Goal: Task Accomplishment & Management: Complete application form

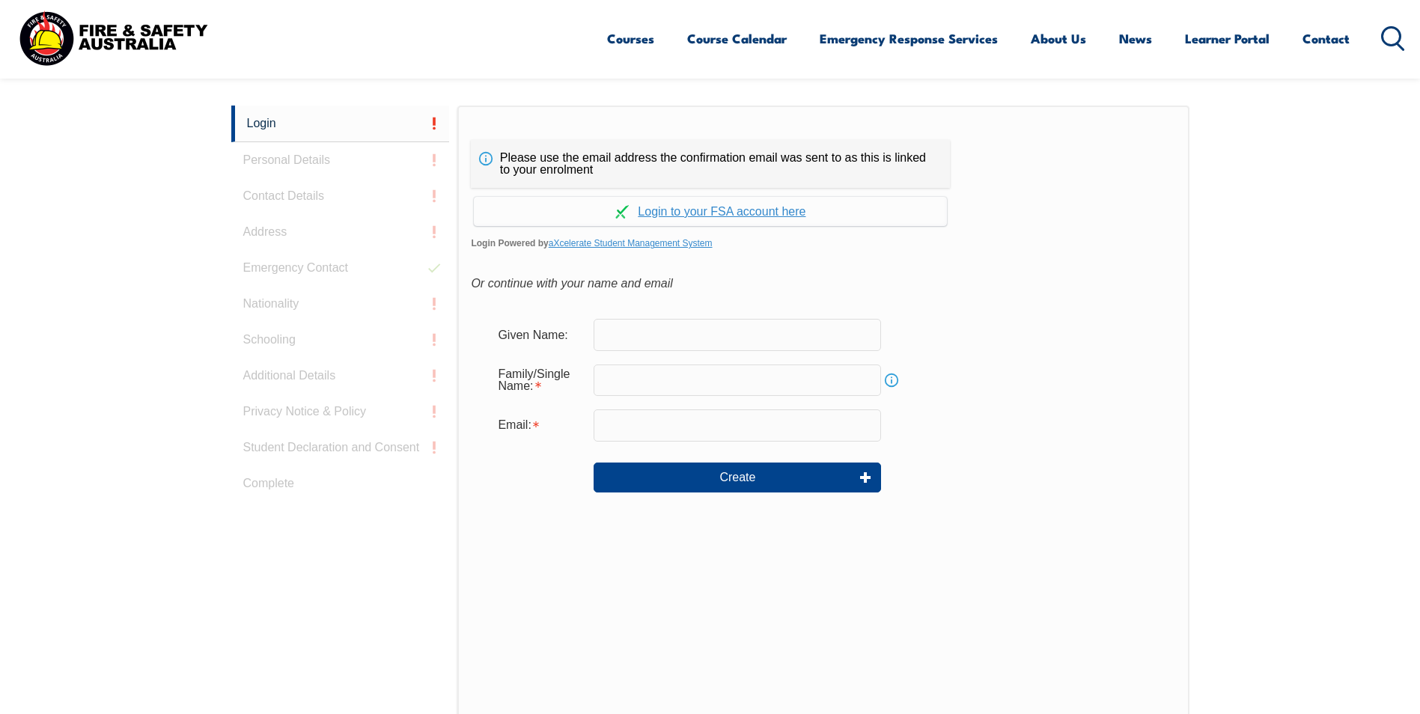
scroll to position [399, 0]
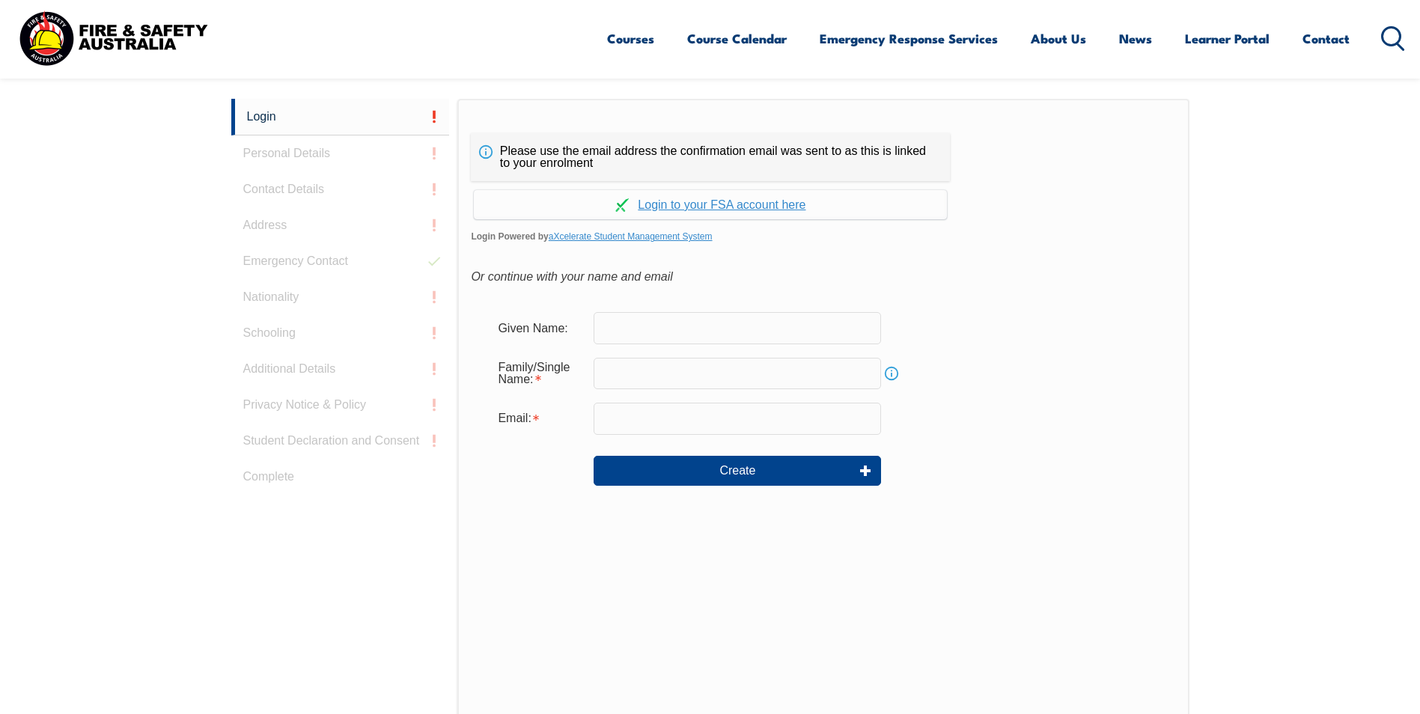
click at [750, 375] on input "text" at bounding box center [737, 373] width 287 height 31
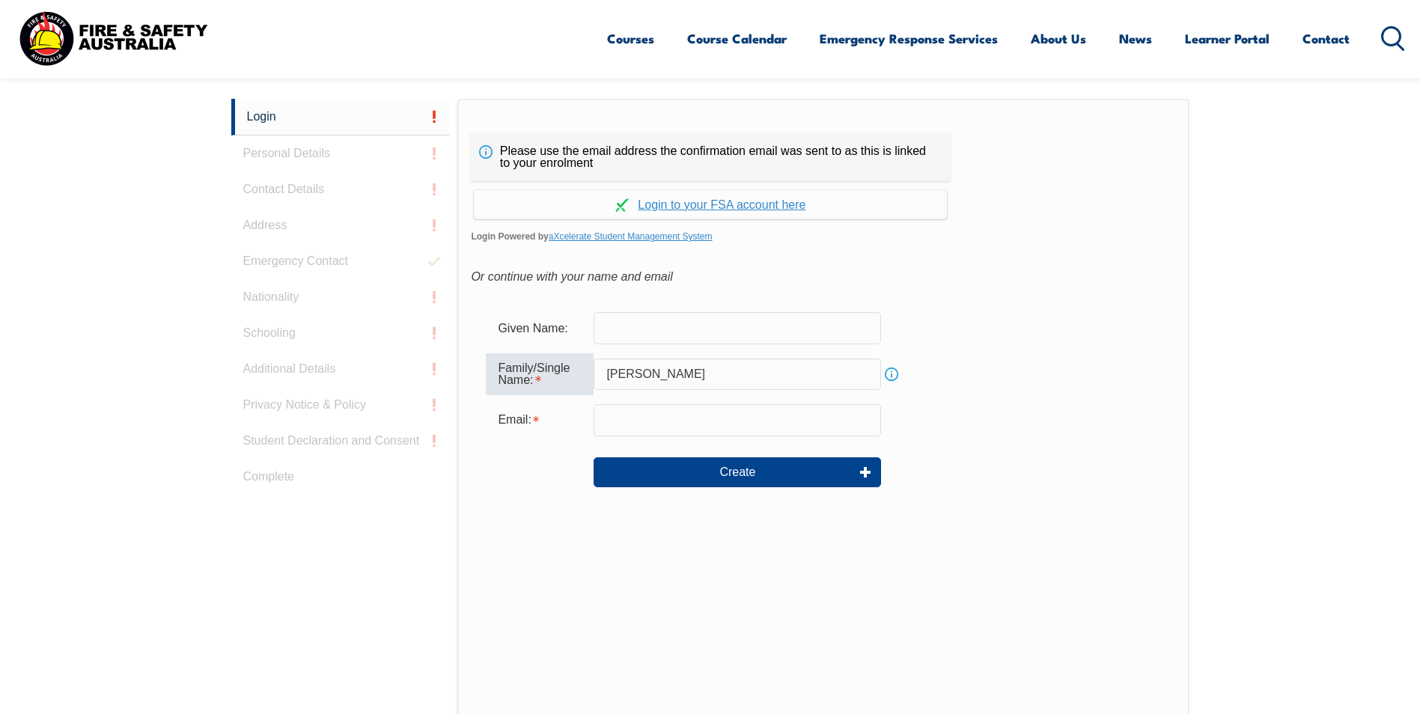
type input "kishor"
click at [696, 470] on button "Create" at bounding box center [737, 472] width 287 height 30
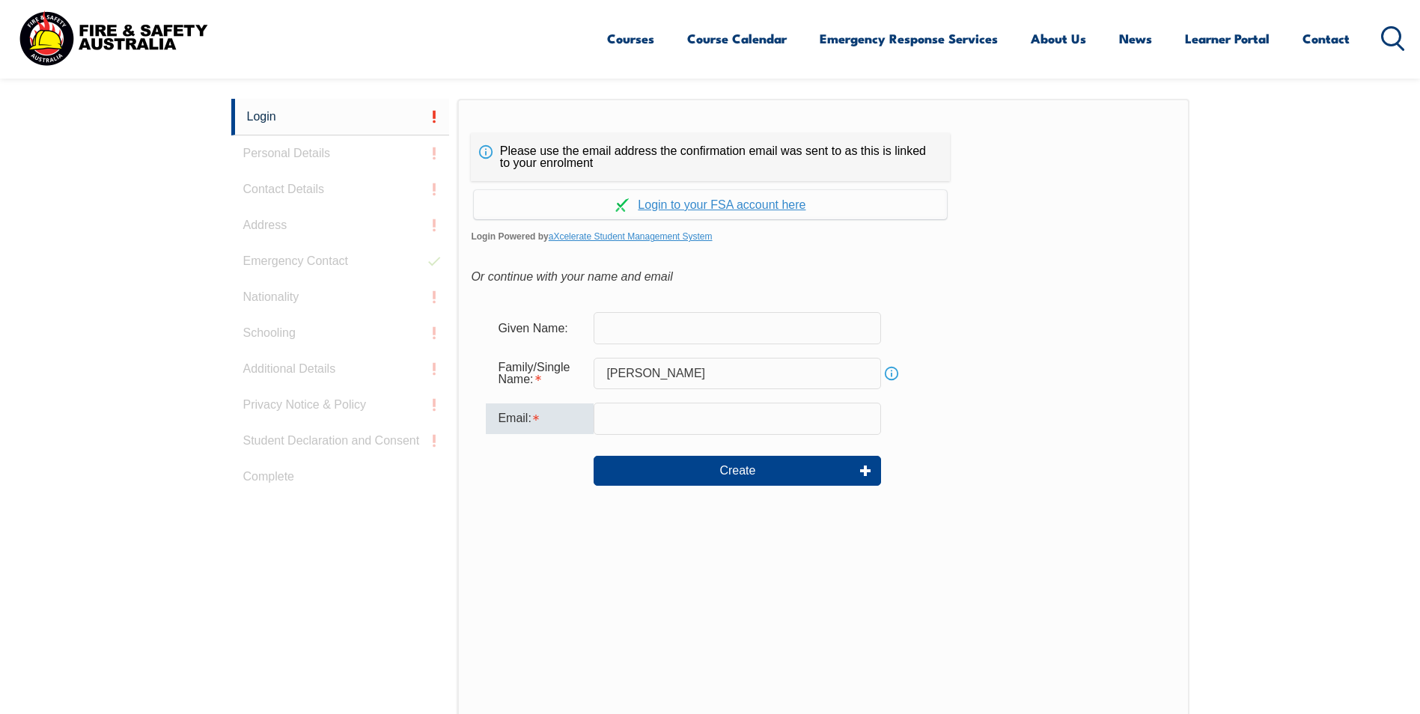
click at [702, 429] on input "email" at bounding box center [737, 418] width 287 height 31
type input "jagdishwar.kishor@alfalaval.com"
click at [772, 208] on link "Continue with aXcelerate" at bounding box center [710, 204] width 473 height 29
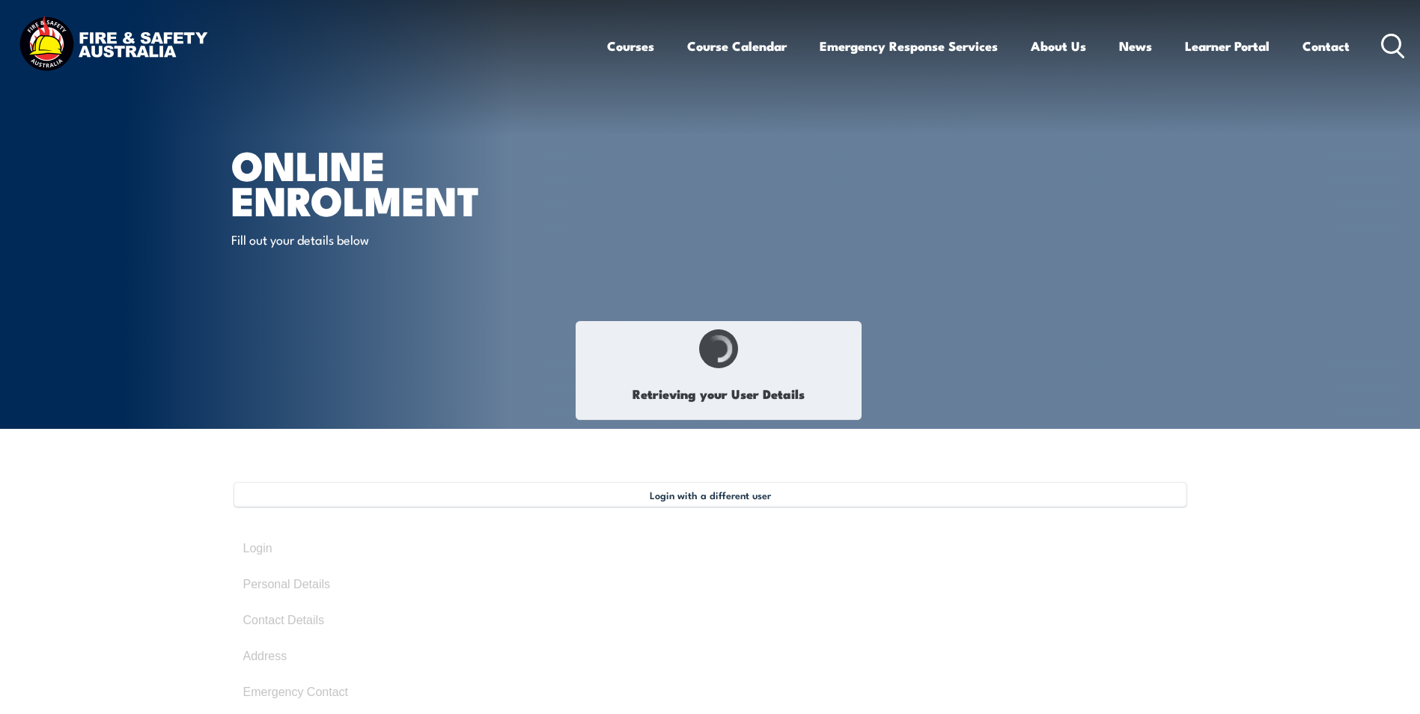
select select "Mr"
type input "[PERSON_NAME]"
type input "[DATE]"
type input "QSA4JEKFN5"
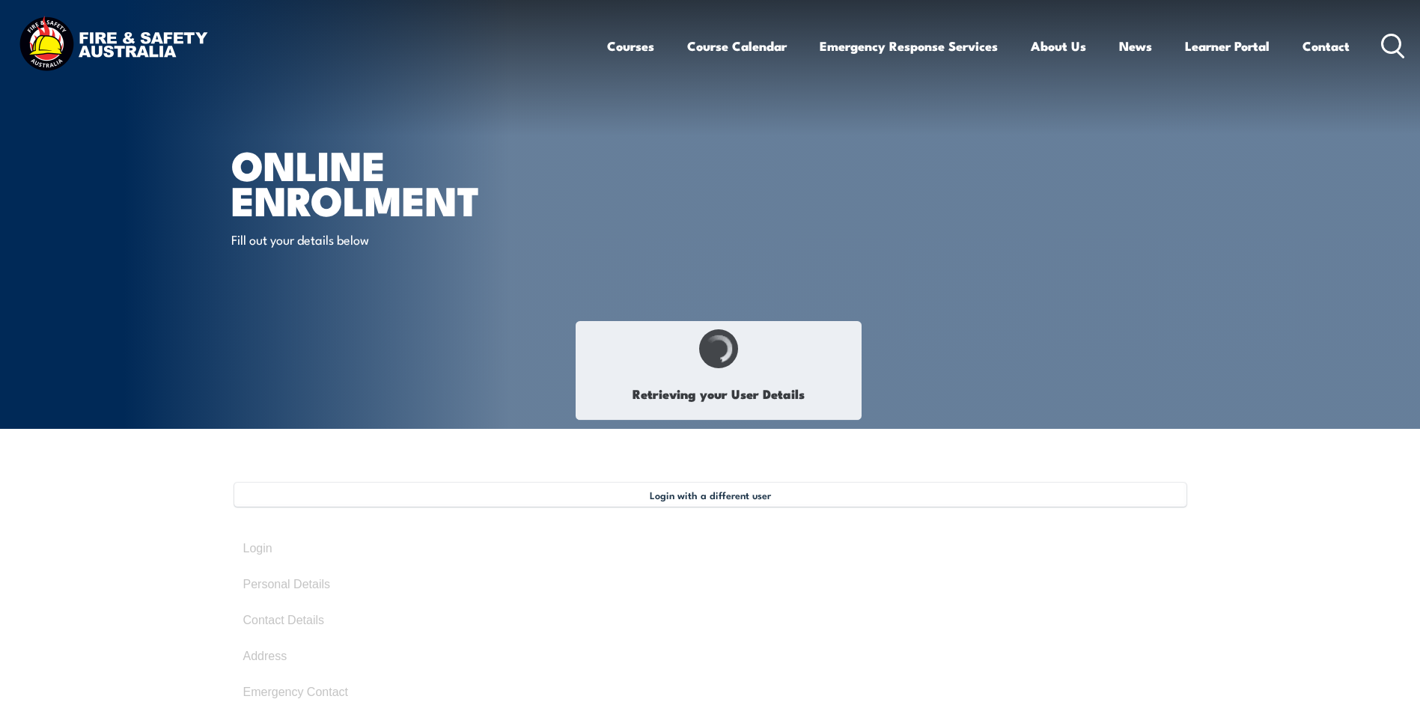
select select "M"
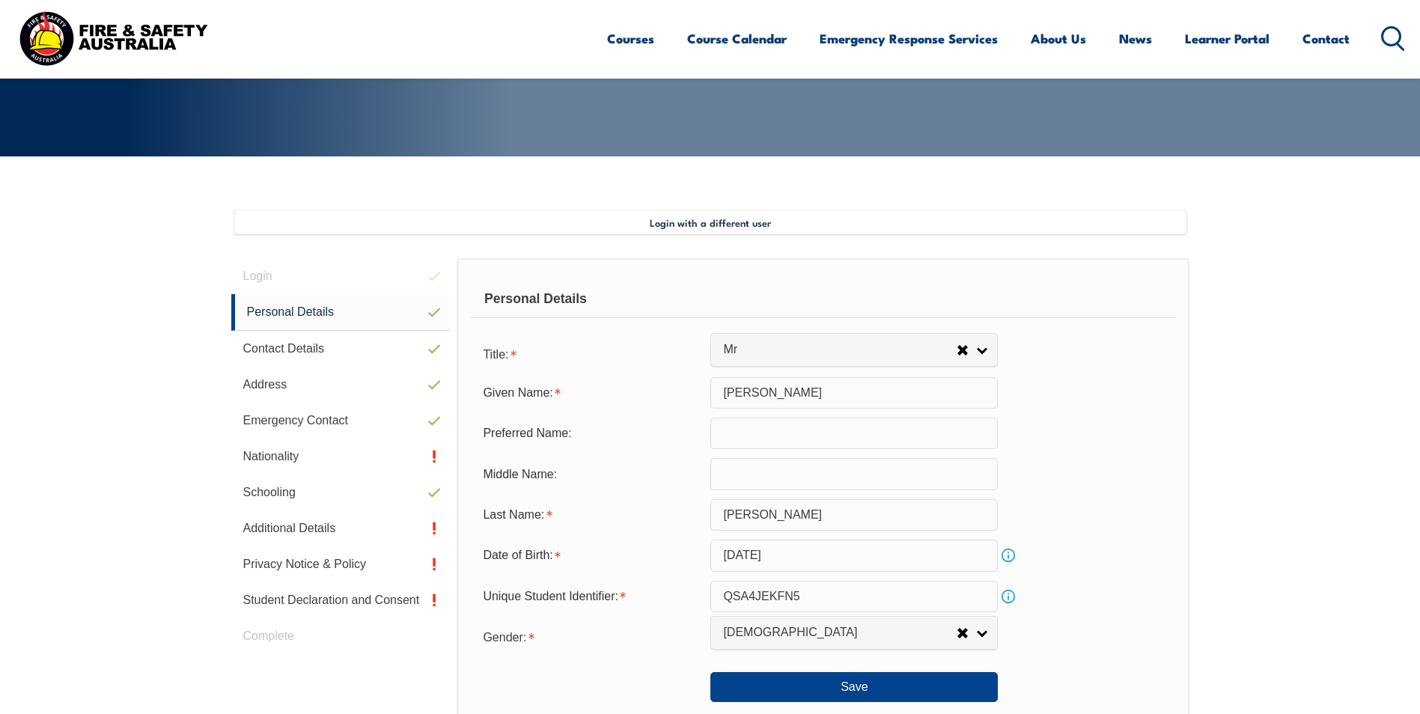
scroll to position [408, 0]
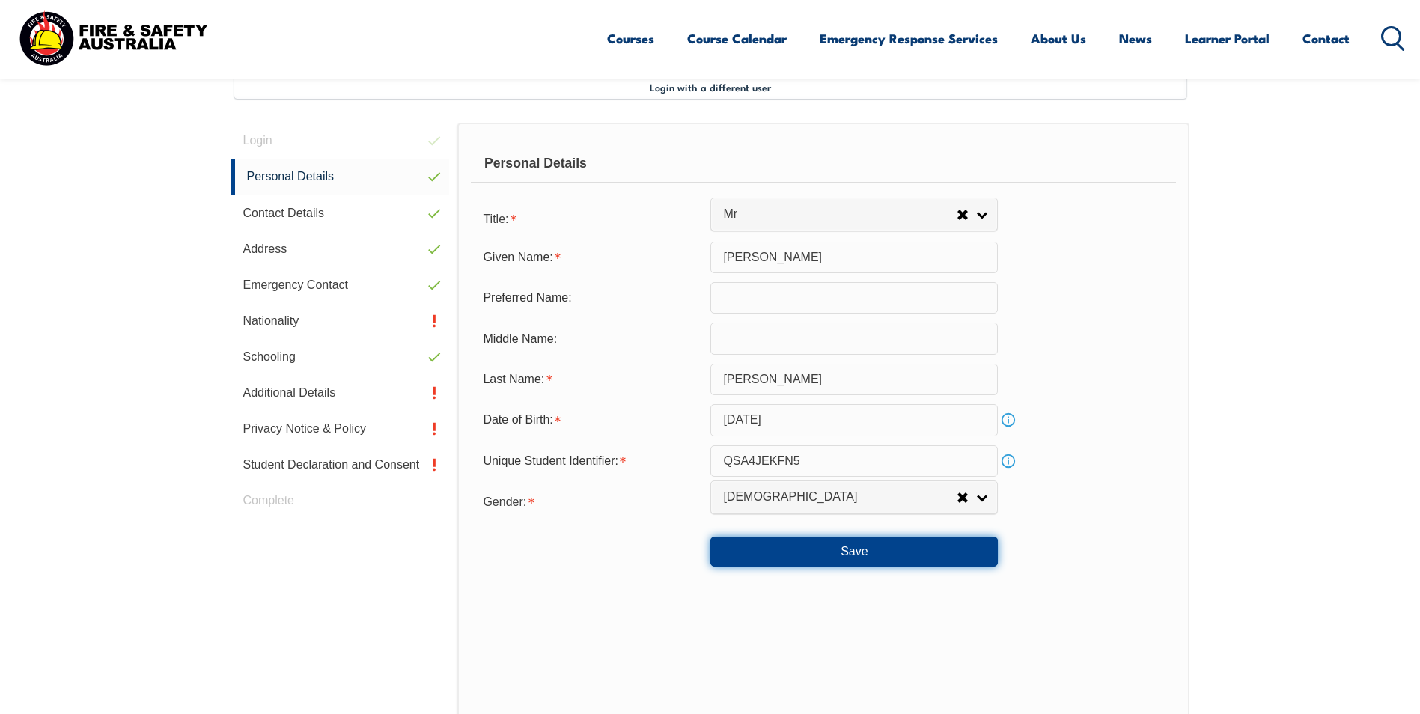
click at [899, 555] on button "Save" at bounding box center [853, 552] width 287 height 30
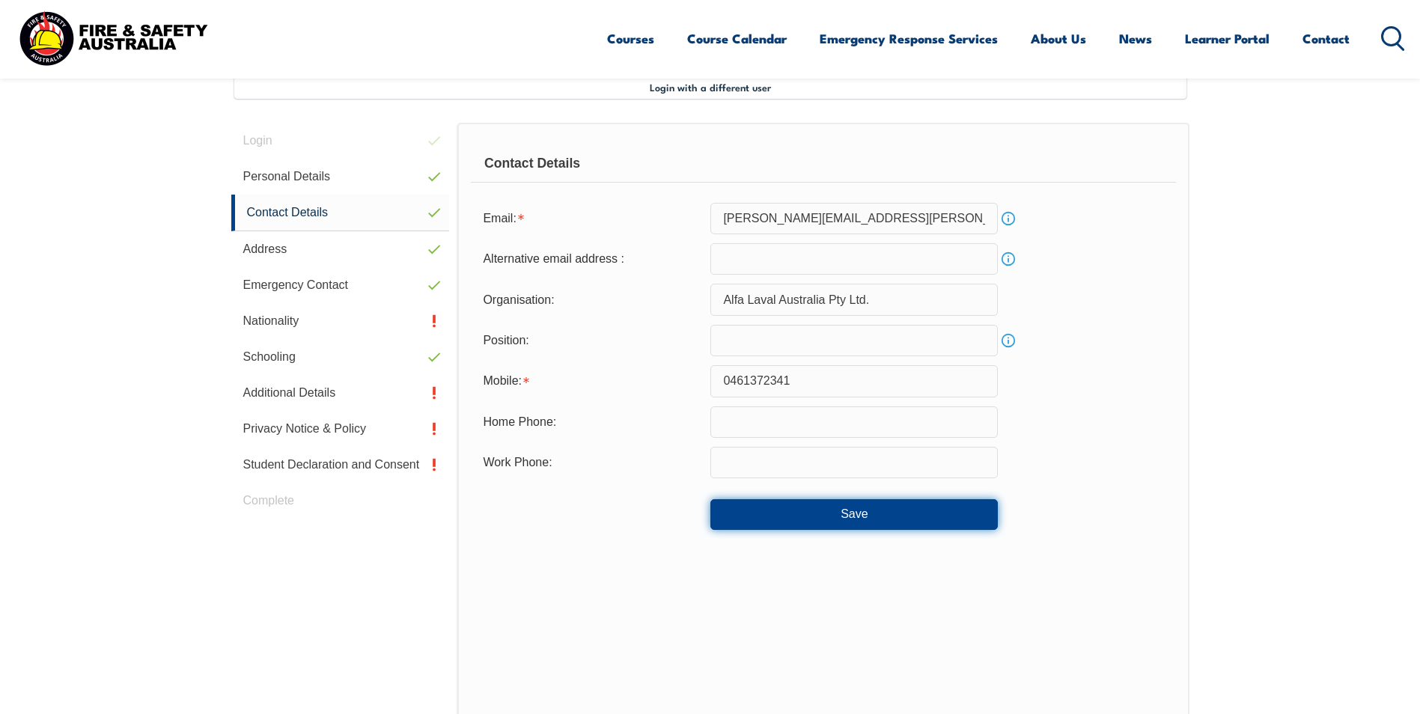
click at [892, 525] on button "Save" at bounding box center [853, 514] width 287 height 30
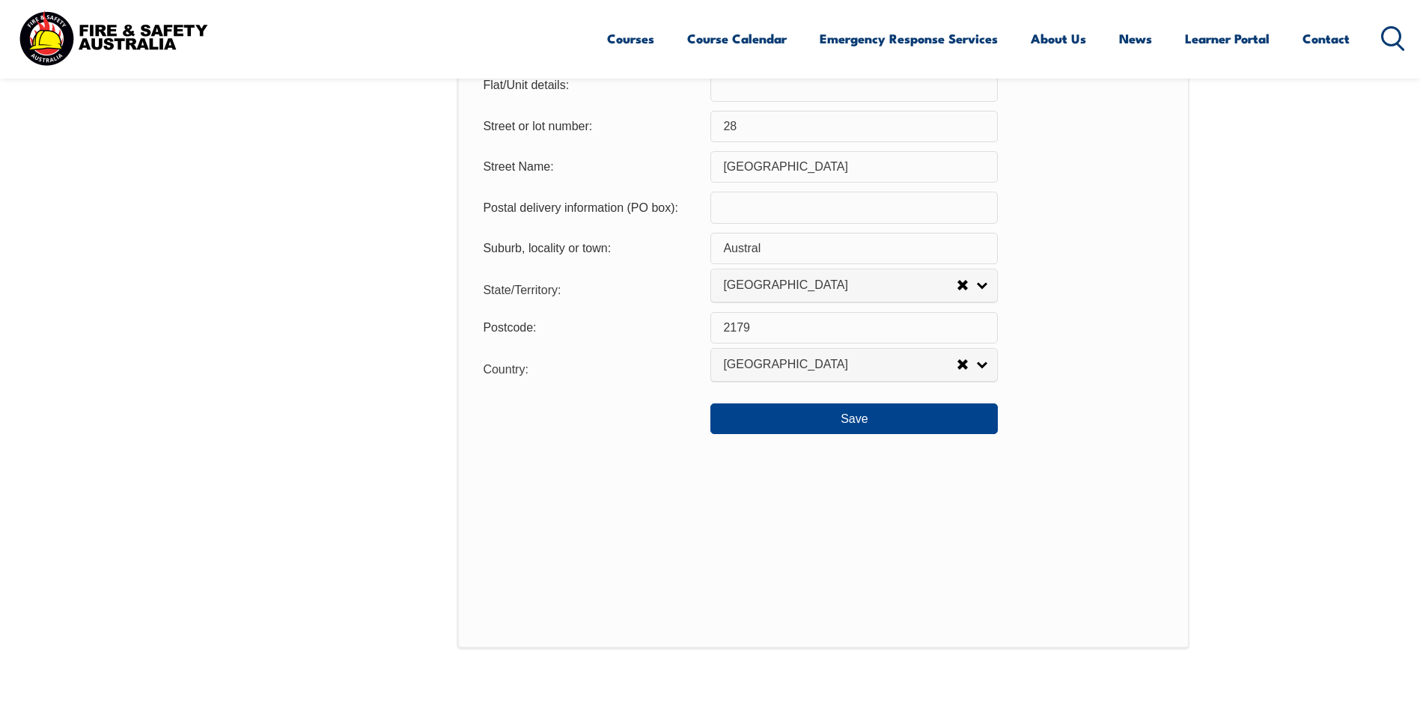
scroll to position [1083, 0]
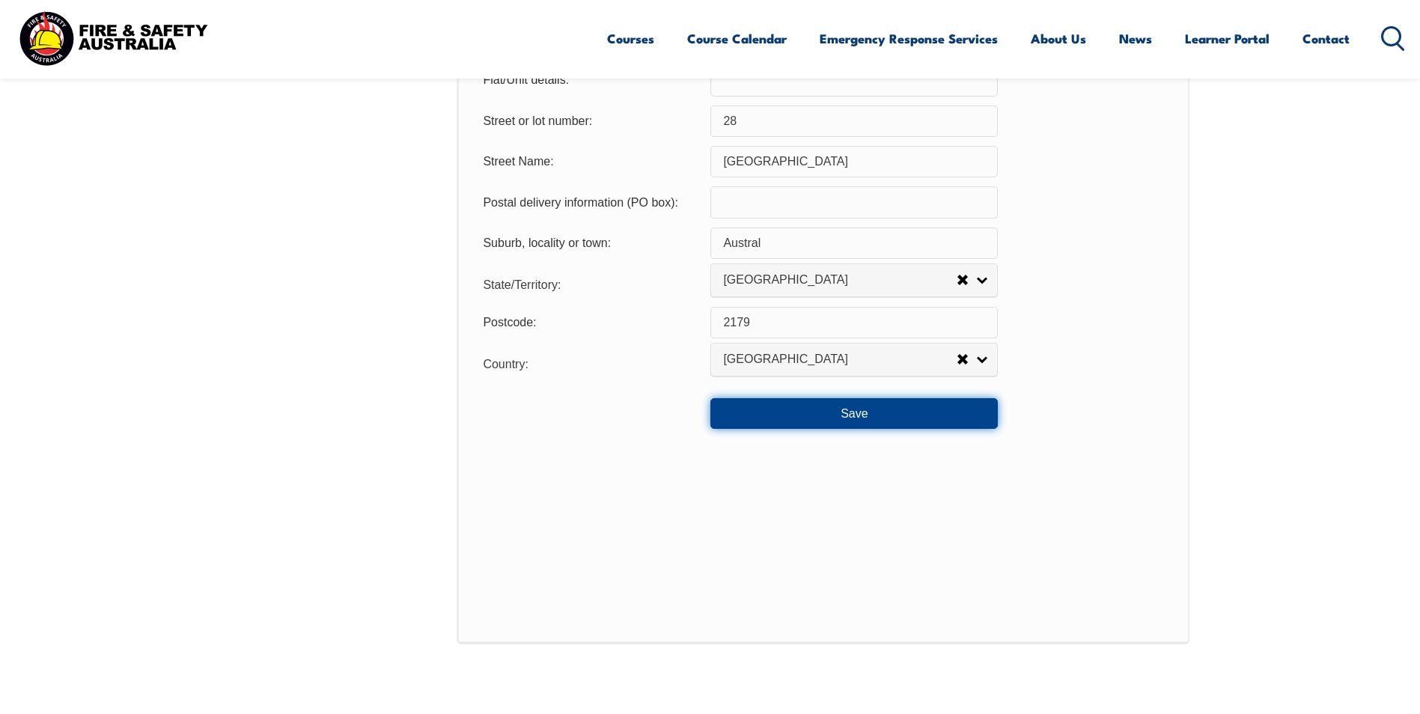
click at [951, 406] on button "Save" at bounding box center [853, 413] width 287 height 30
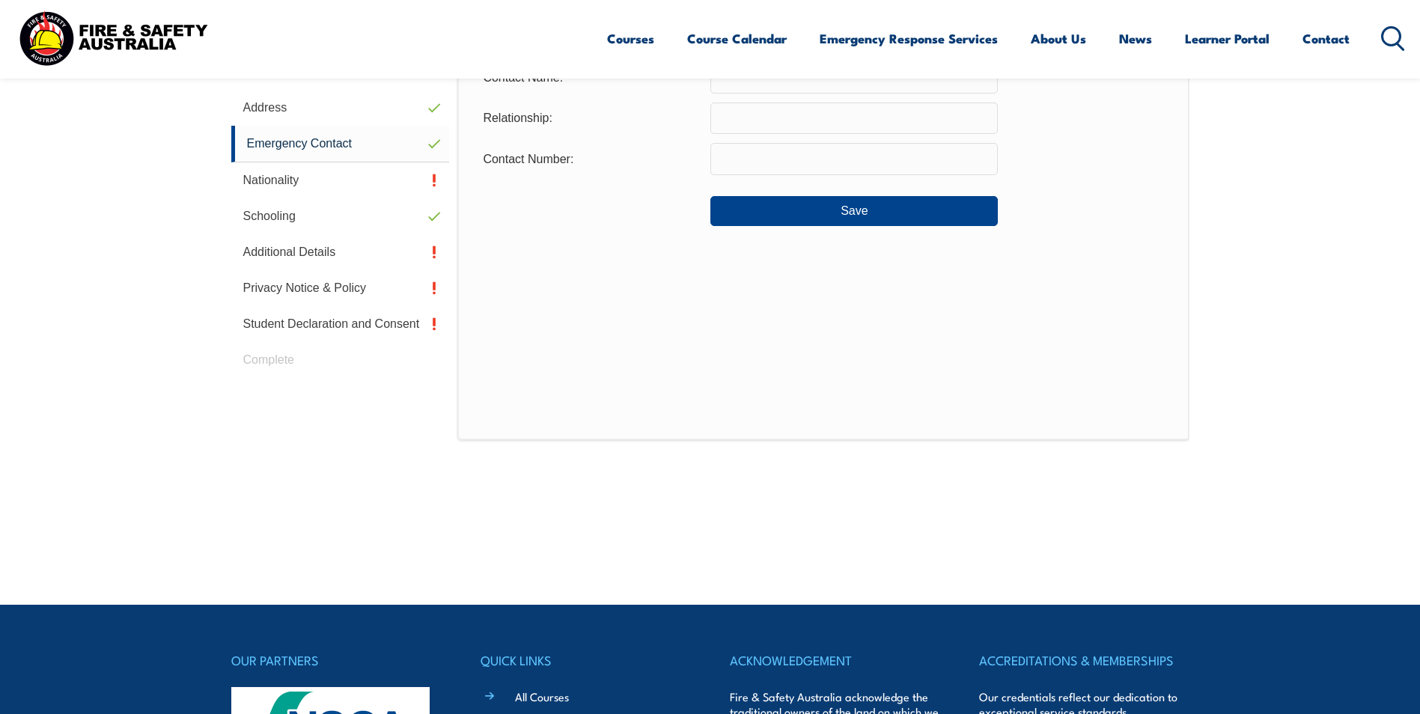
scroll to position [408, 0]
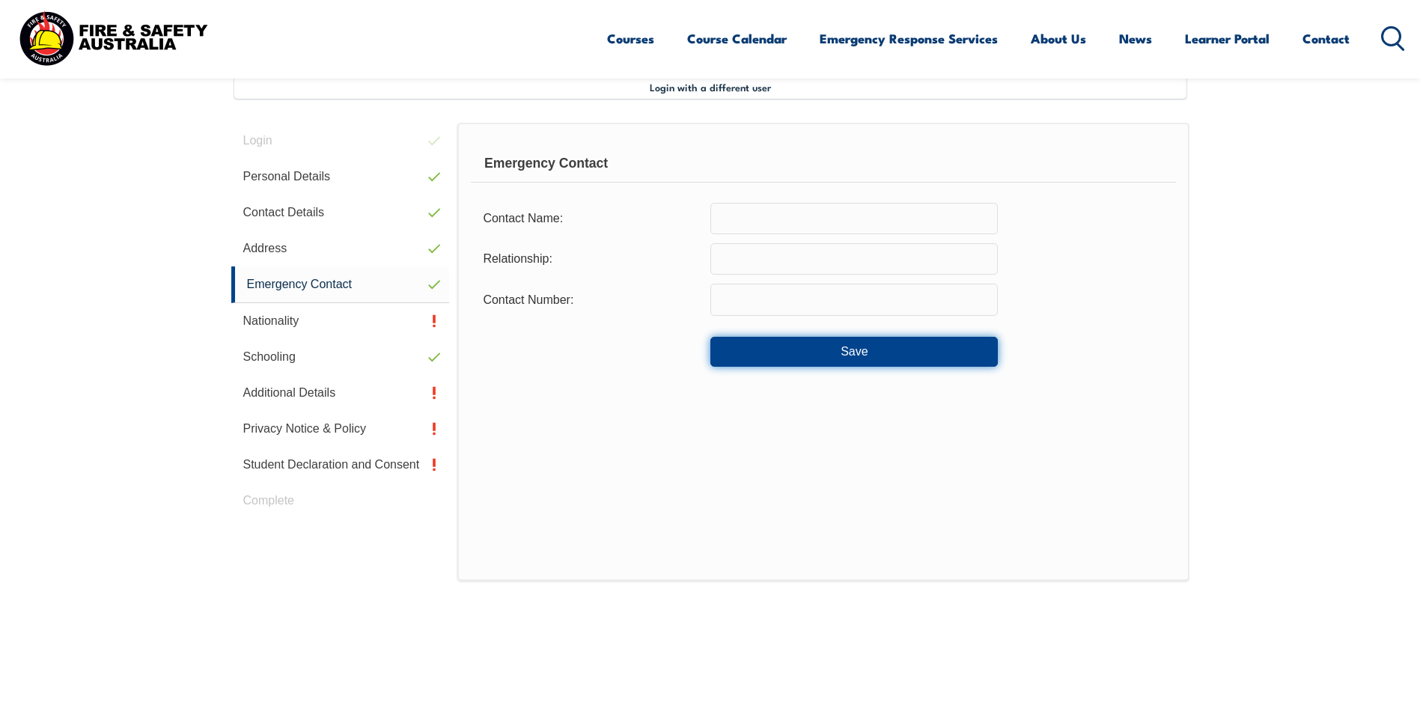
click at [840, 344] on button "Save" at bounding box center [853, 352] width 287 height 30
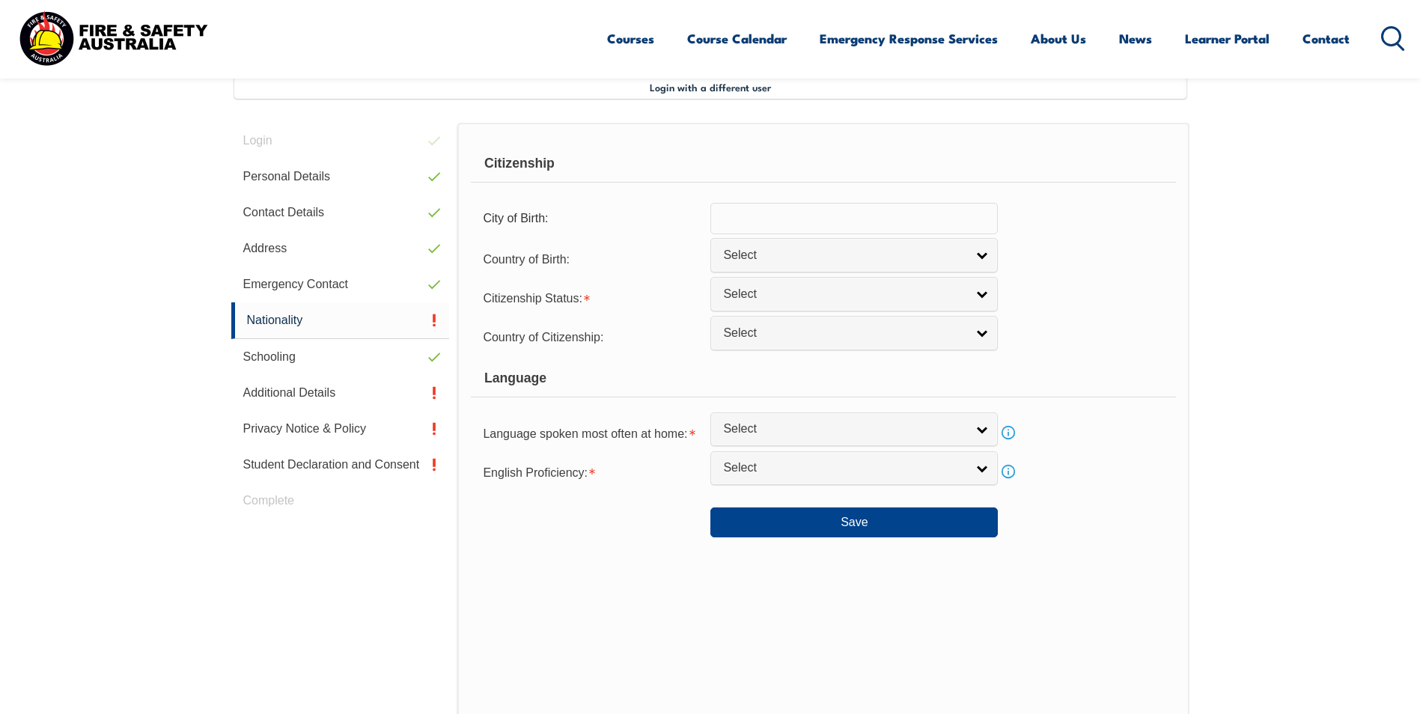
click at [983, 296] on link "Select" at bounding box center [853, 294] width 287 height 34
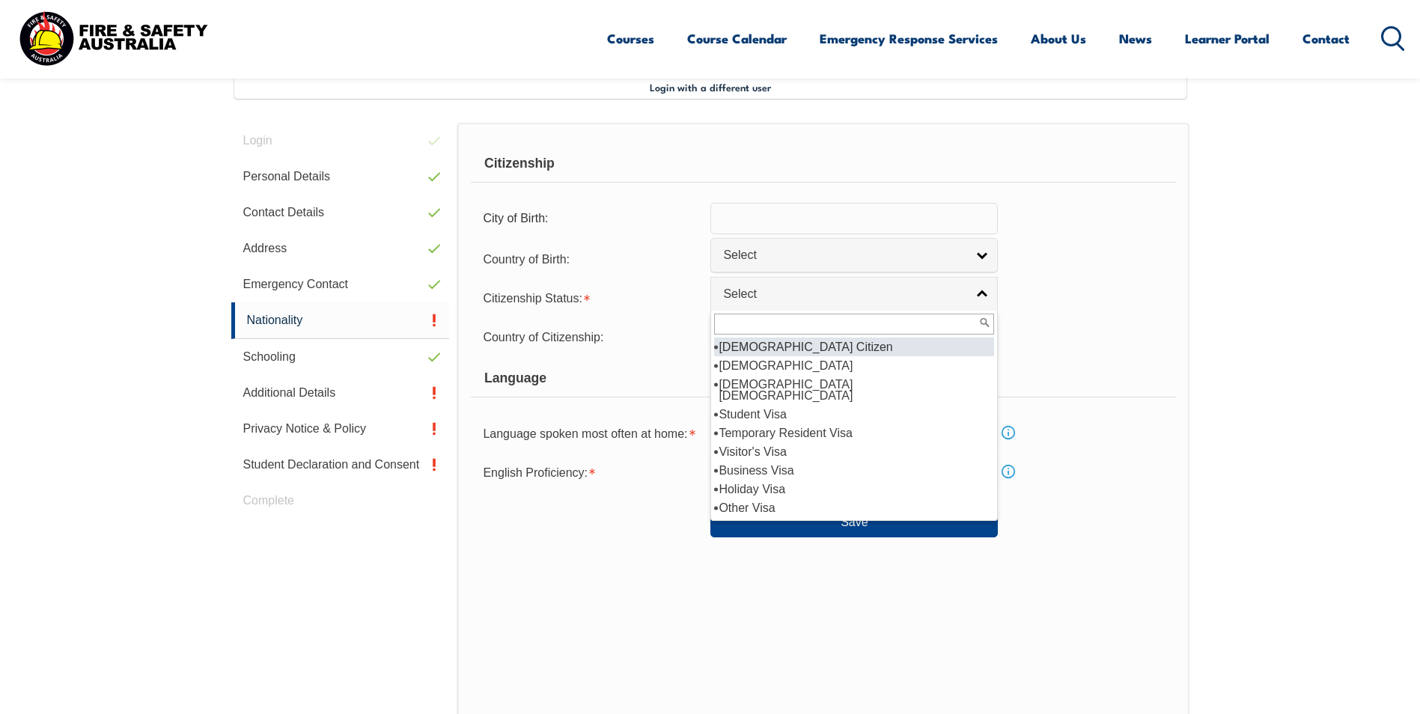
click at [909, 352] on li "Australian Citizen" at bounding box center [854, 347] width 280 height 19
select select "1"
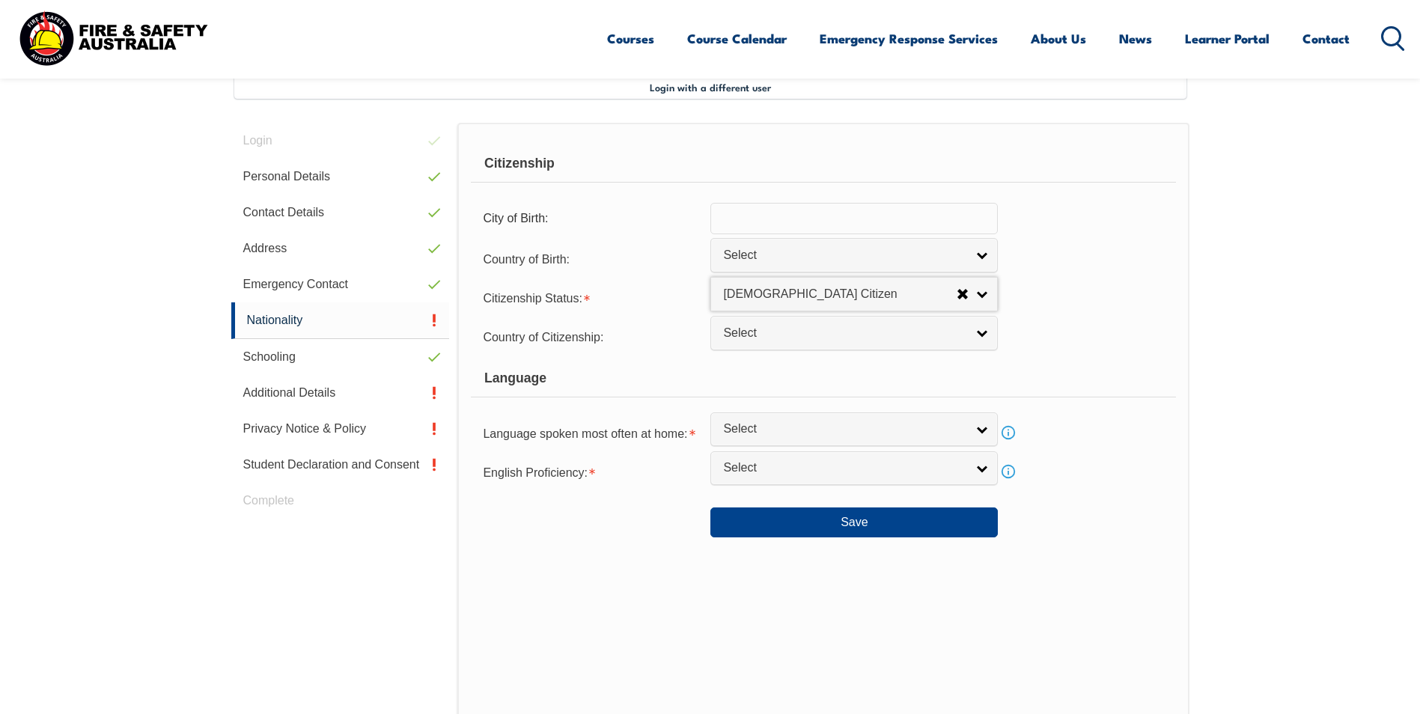
click at [974, 471] on link "Select" at bounding box center [853, 468] width 287 height 34
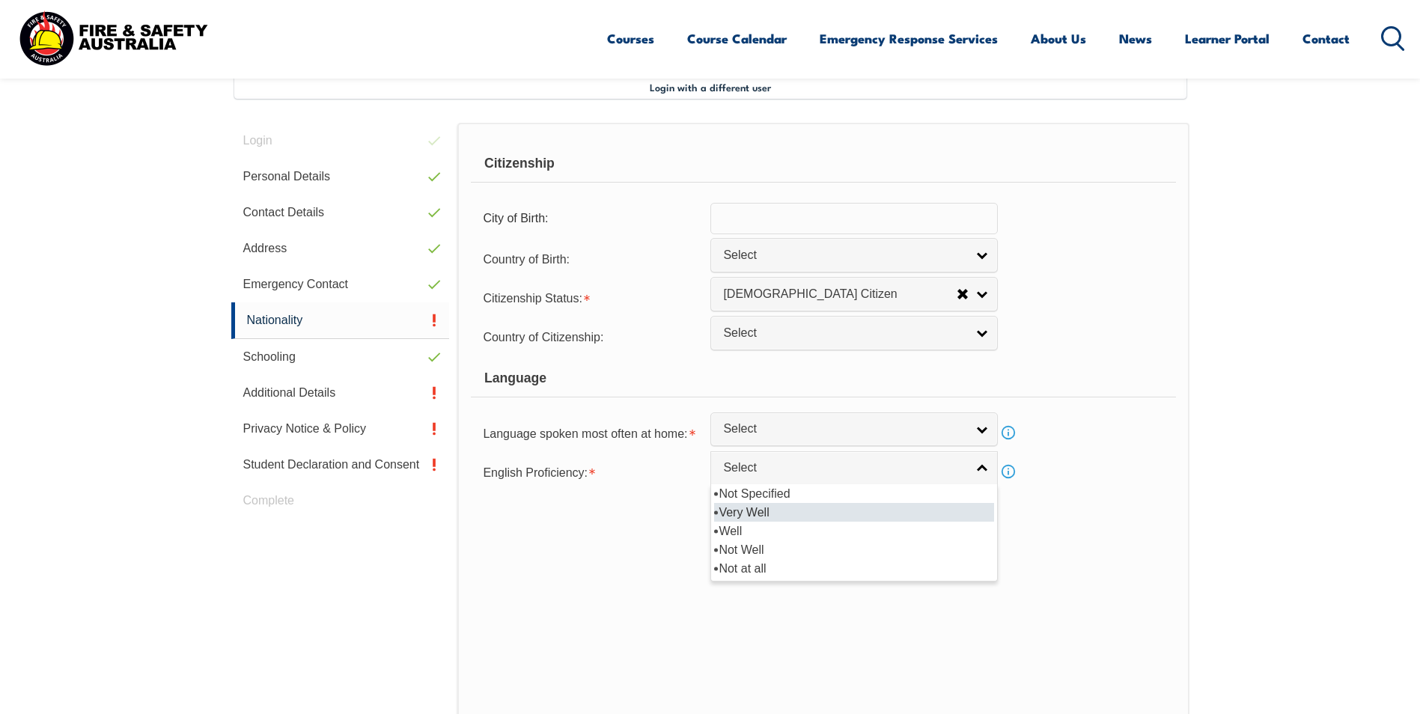
click at [885, 511] on li "Very Well" at bounding box center [854, 512] width 280 height 19
select select "1"
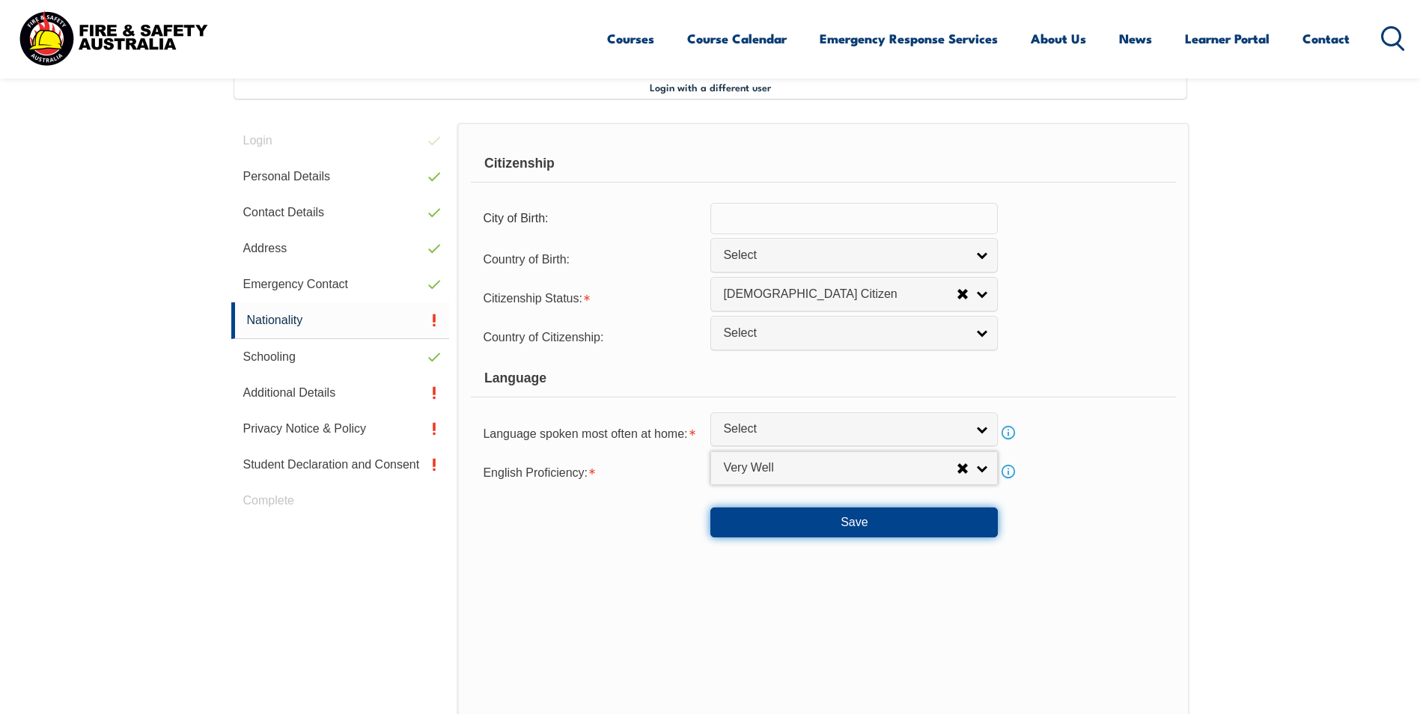
click at [878, 523] on button "Save" at bounding box center [853, 522] width 287 height 30
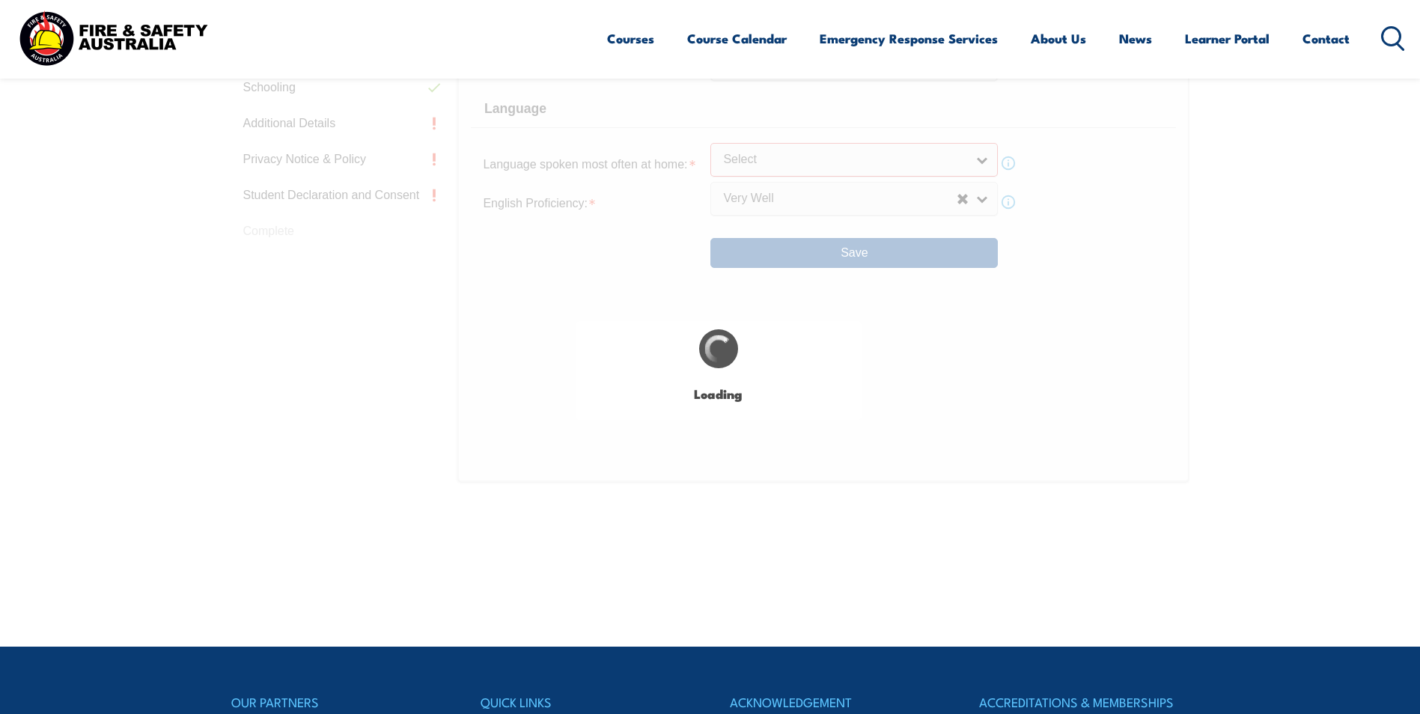
scroll to position [744, 0]
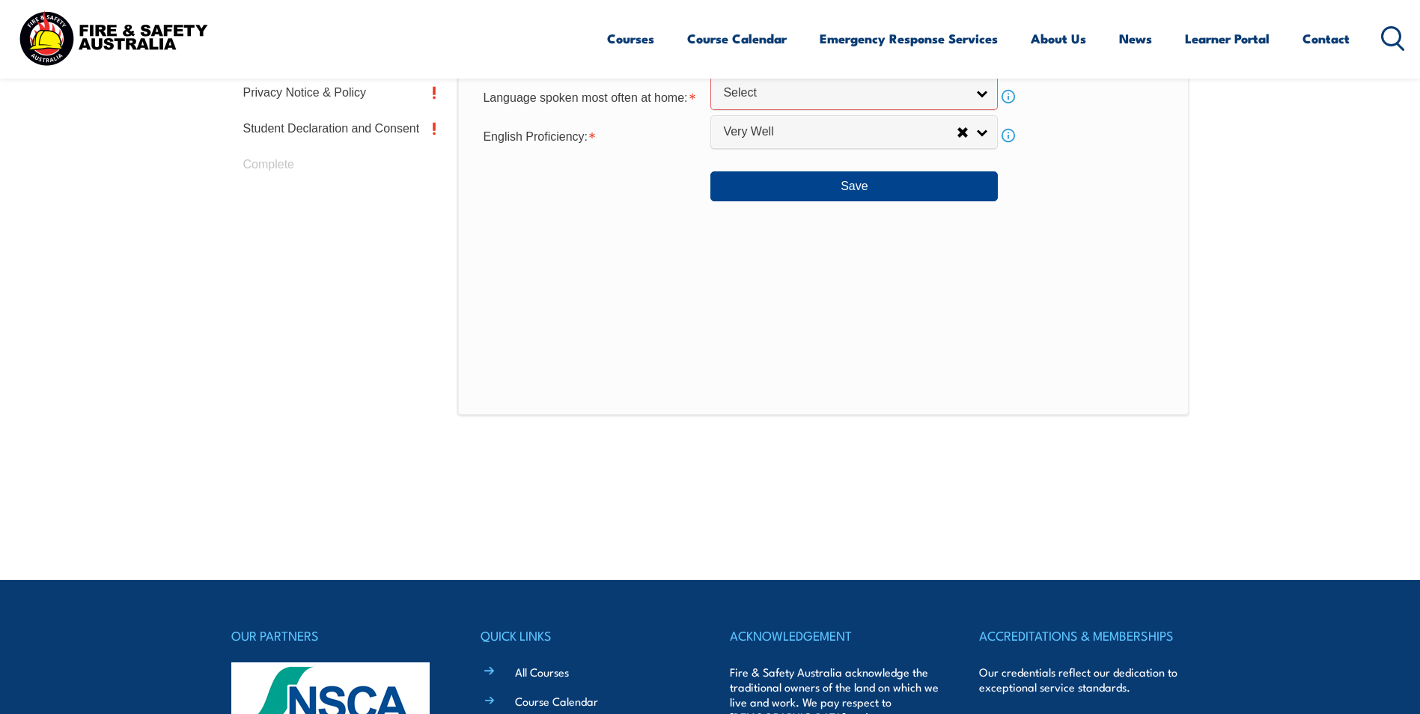
click at [1108, 296] on div "Citizenship City of Birth: Country of Birth: Adelie Land (France) Afghanistan A…" at bounding box center [822, 101] width 731 height 629
click at [983, 94] on link "Select" at bounding box center [853, 93] width 287 height 34
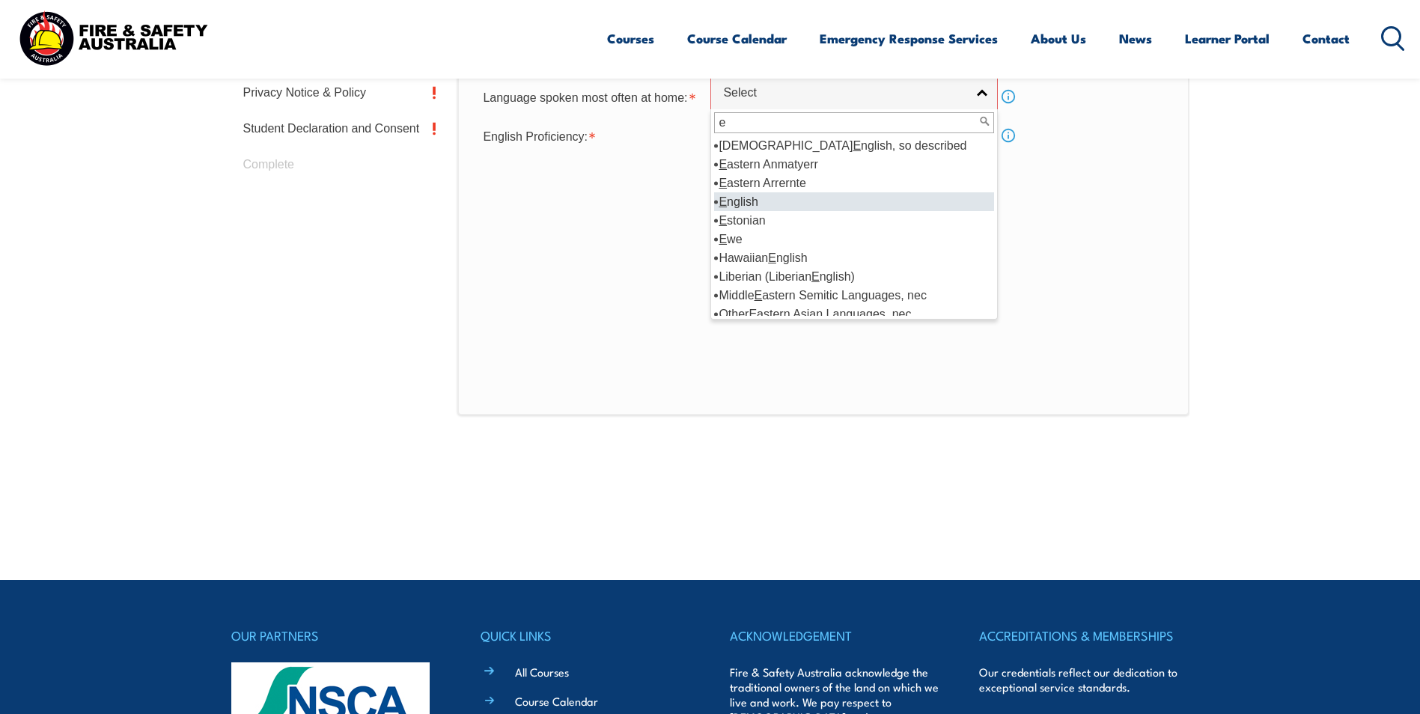
type input "e"
click at [823, 202] on li "E nglish" at bounding box center [854, 201] width 280 height 19
select select "1201"
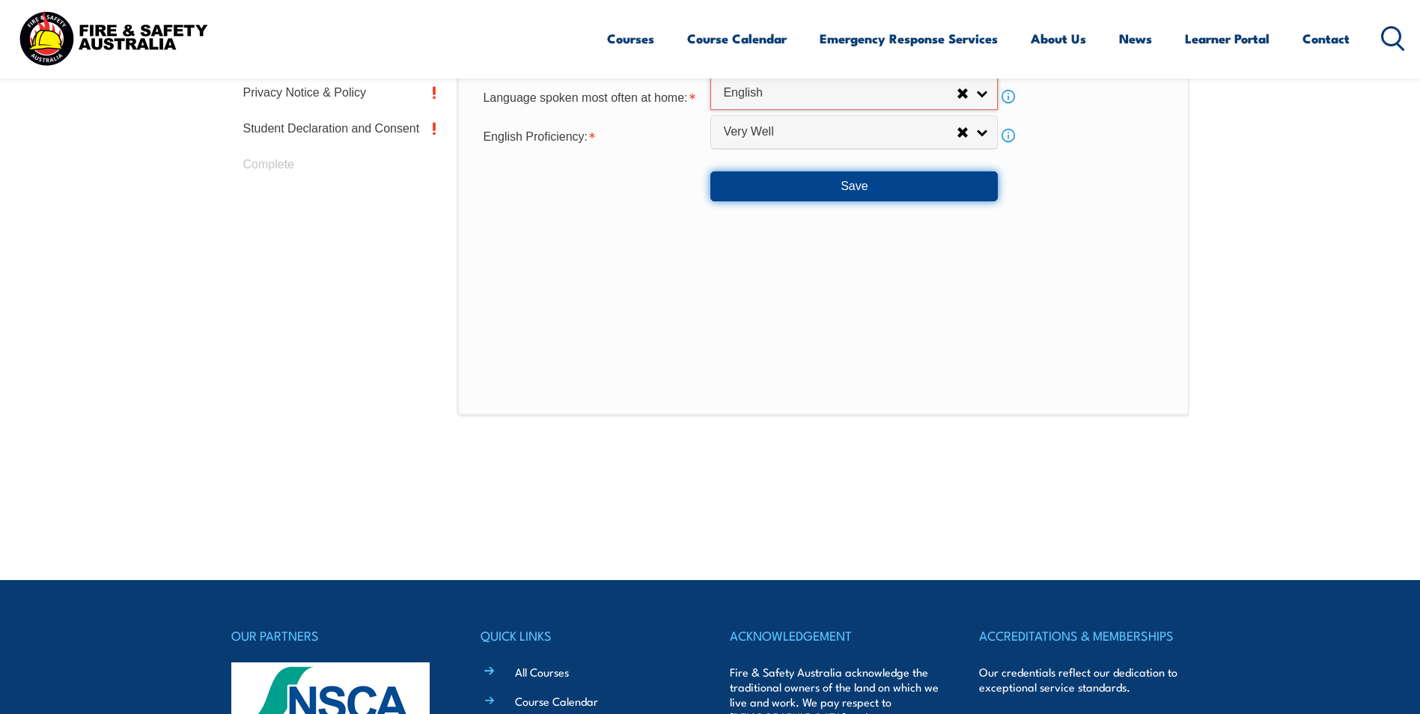
click at [820, 179] on button "Save" at bounding box center [853, 186] width 287 height 30
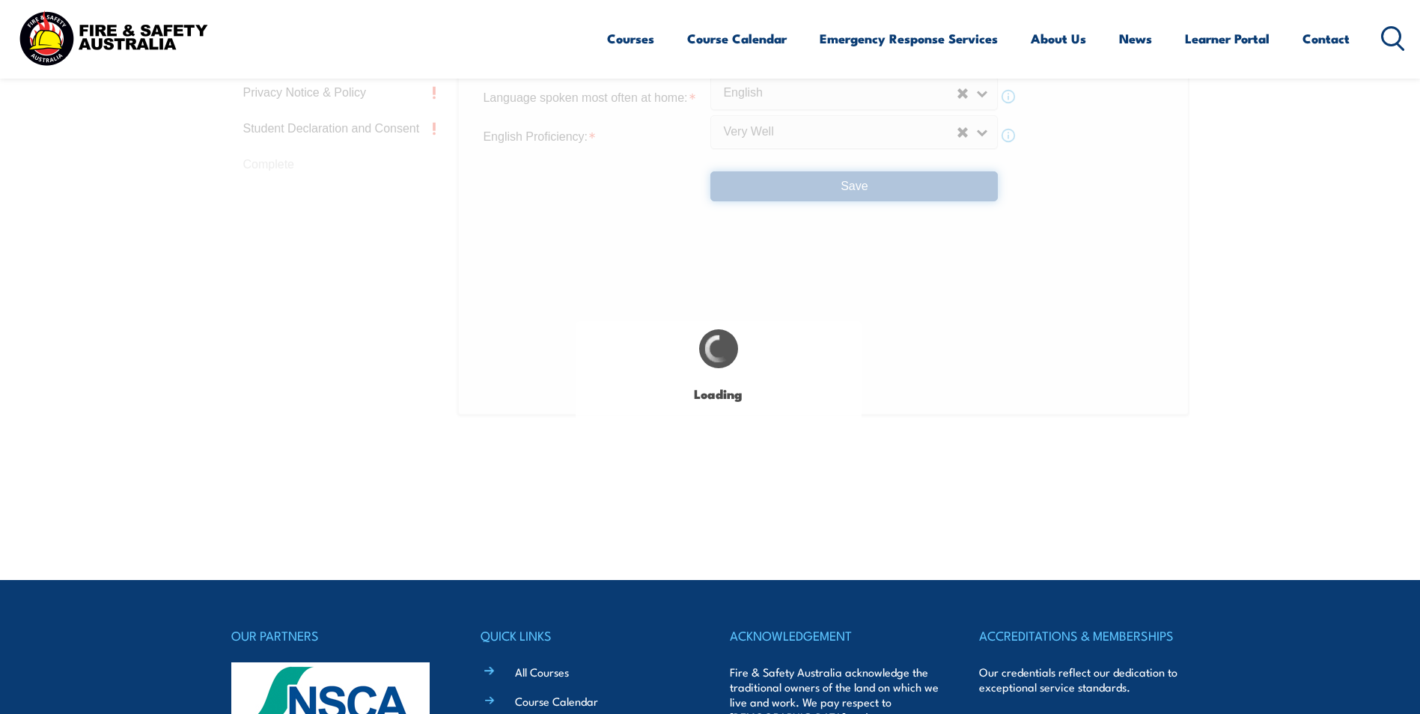
select select "false"
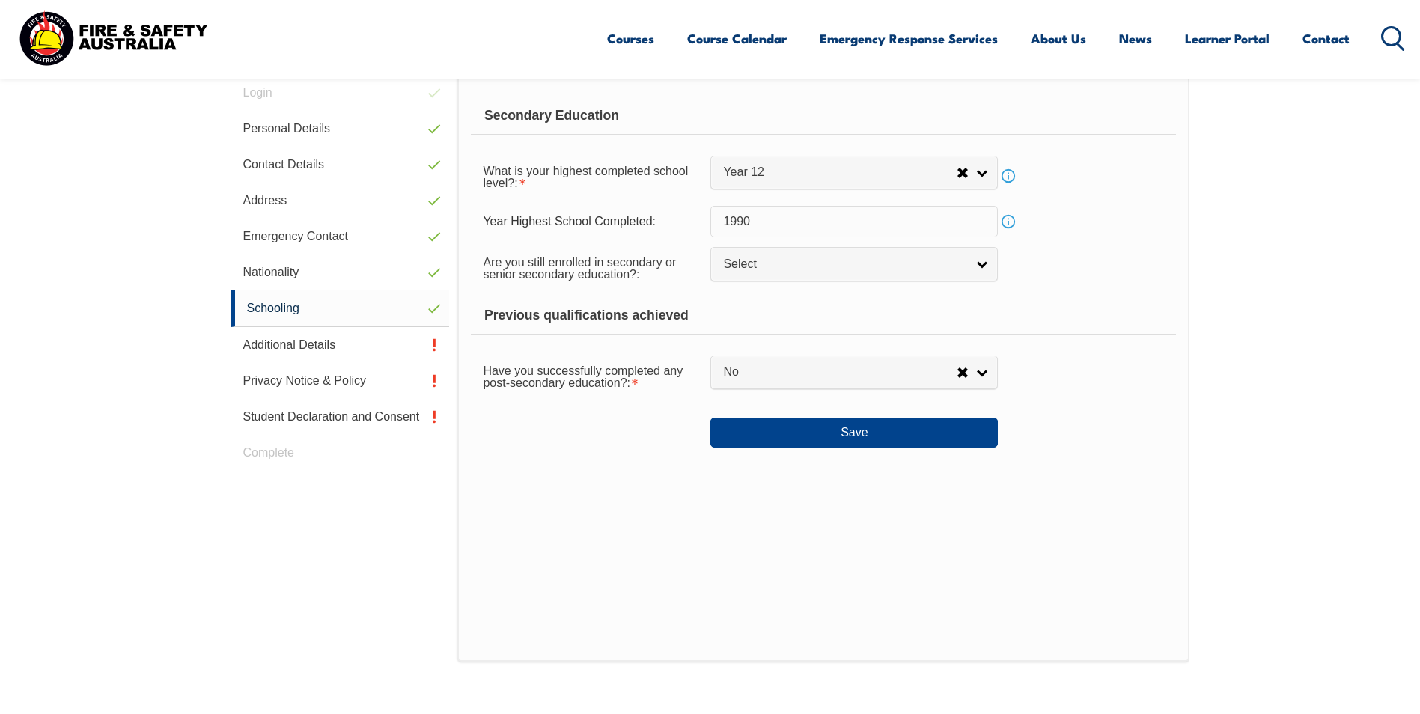
scroll to position [408, 0]
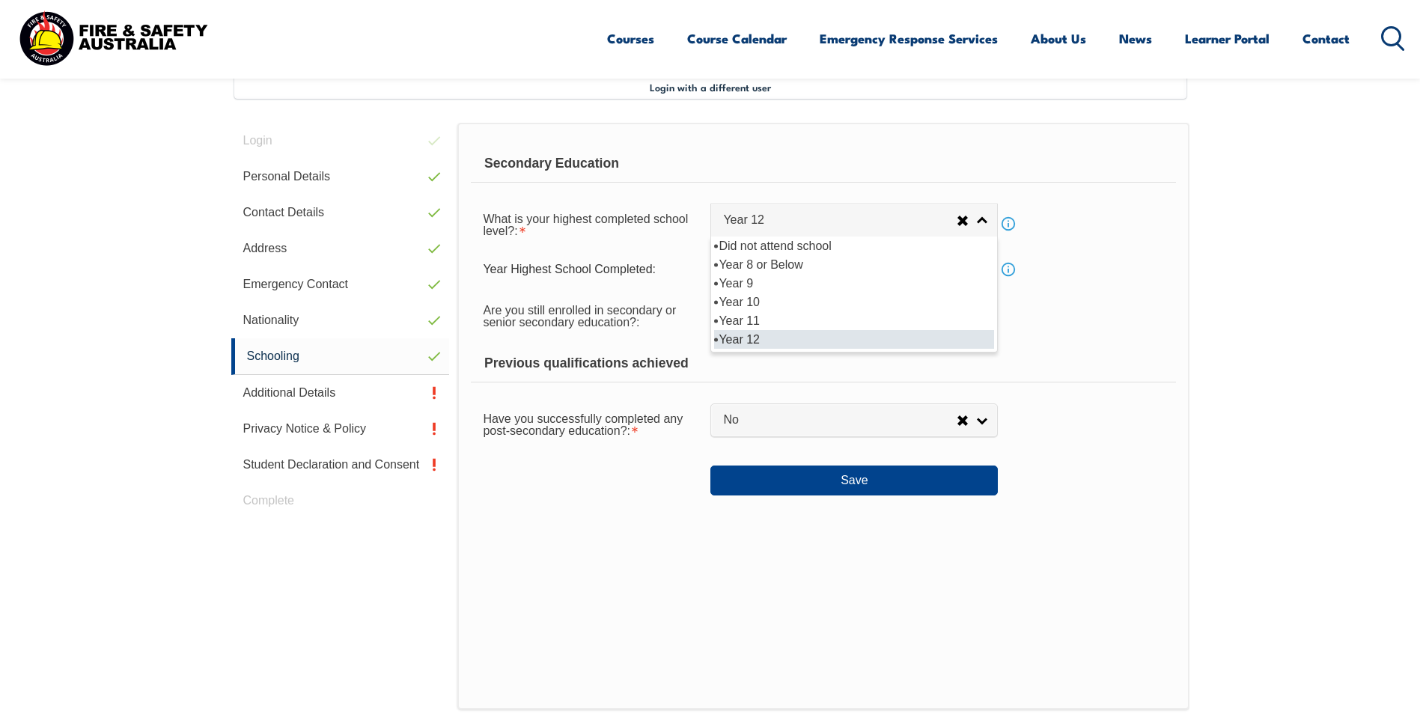
click at [976, 224] on link "Year 12" at bounding box center [853, 221] width 287 height 34
click at [930, 341] on li "Year 12" at bounding box center [854, 339] width 280 height 19
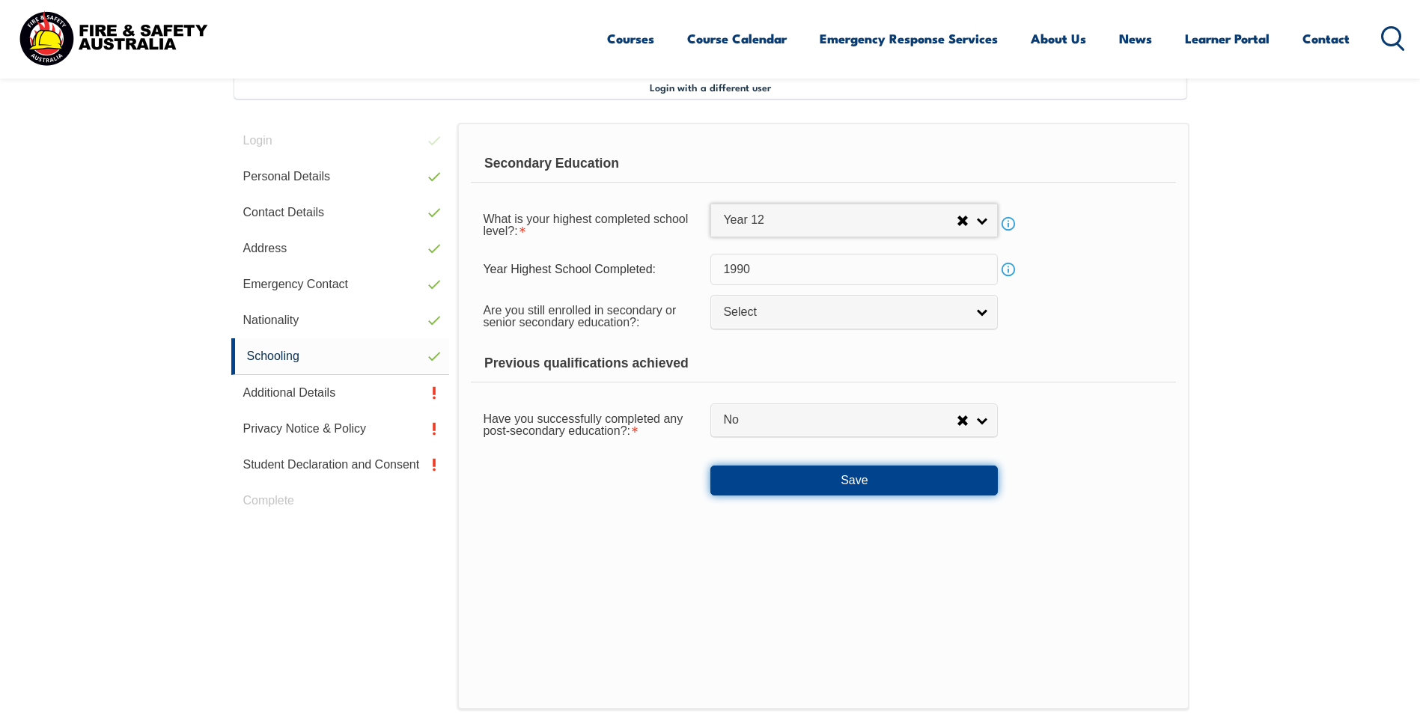
click at [939, 472] on button "Save" at bounding box center [853, 481] width 287 height 30
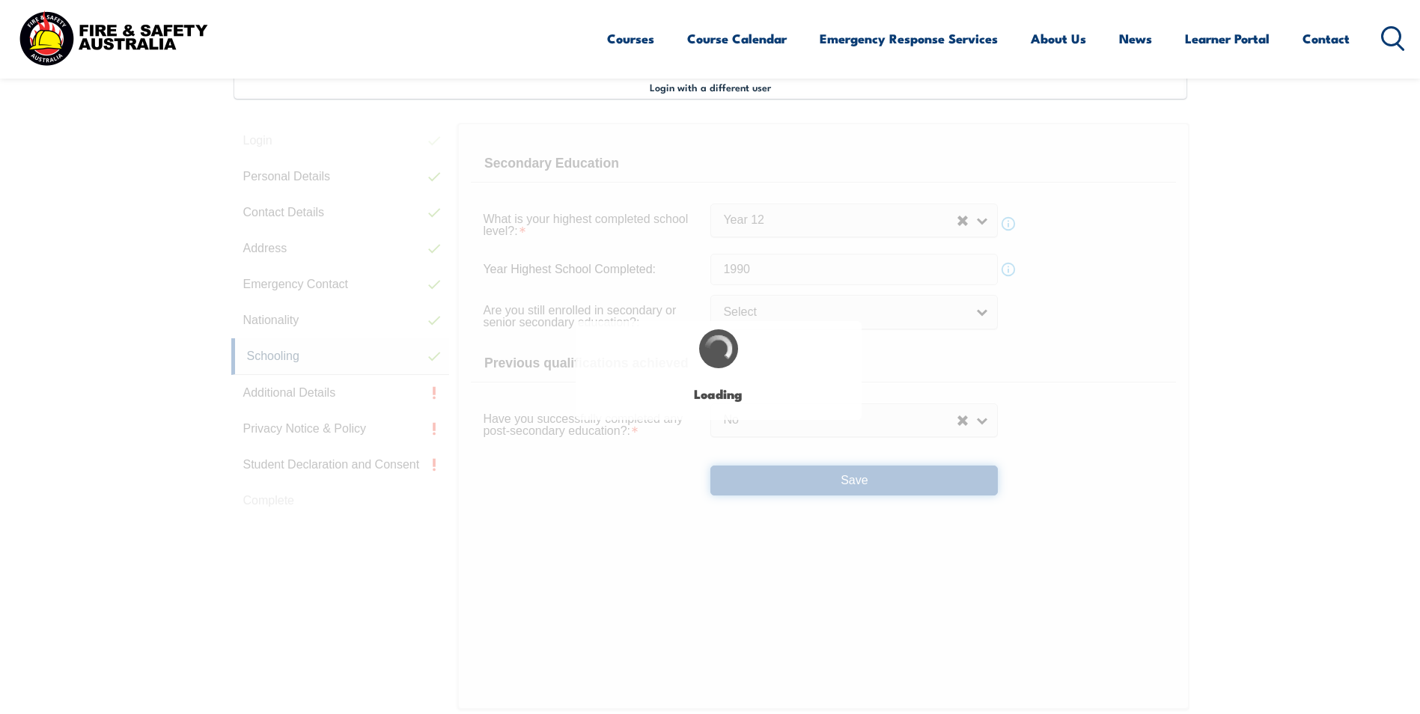
select select
select select "false"
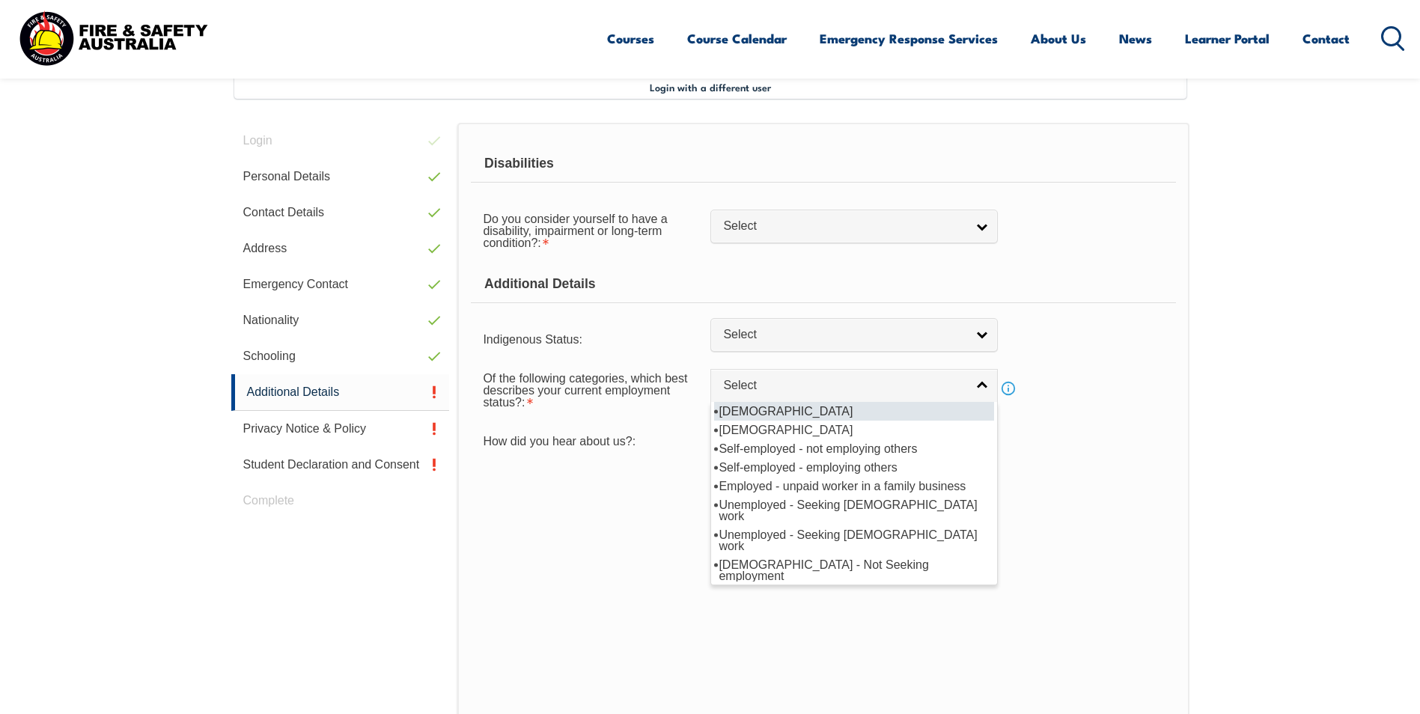
click at [986, 391] on link "Select" at bounding box center [853, 386] width 287 height 34
click at [963, 415] on li "Full-time employee" at bounding box center [854, 411] width 280 height 19
select select "1"
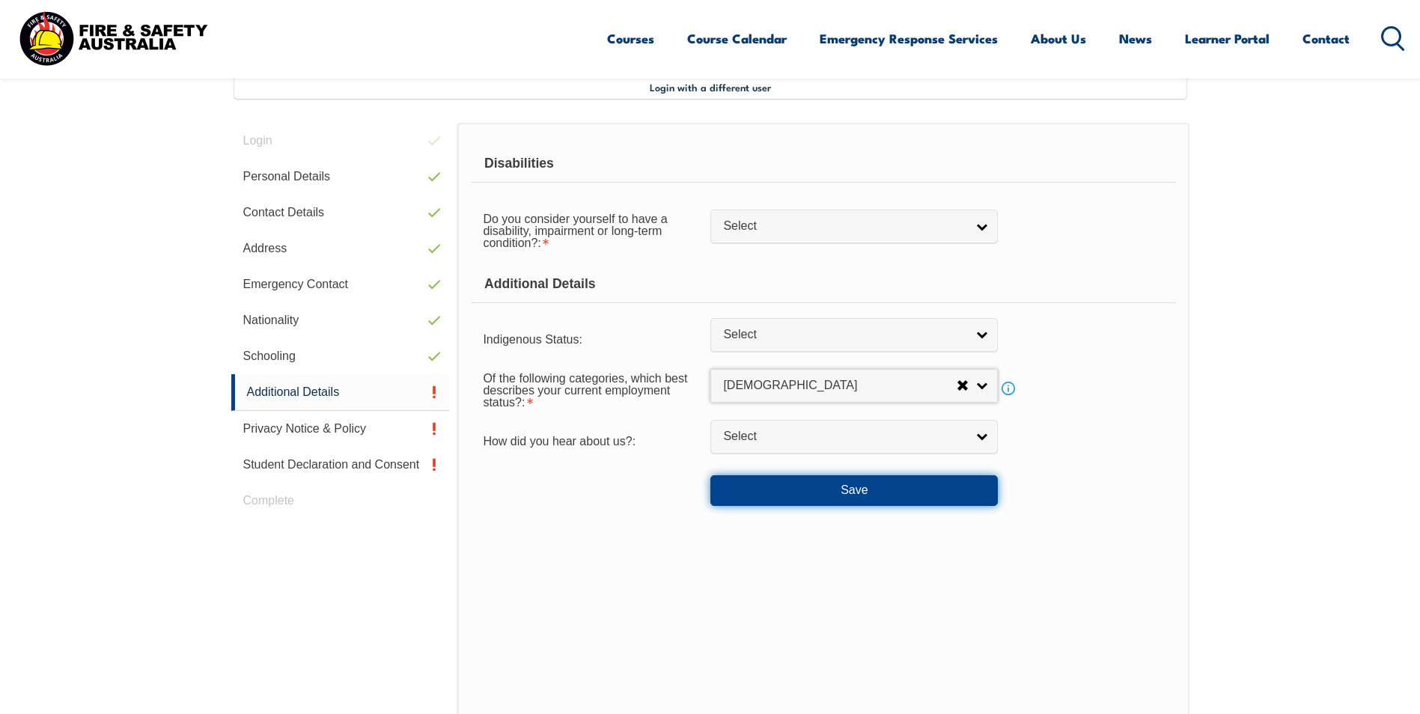
click at [903, 487] on button "Save" at bounding box center [853, 490] width 287 height 30
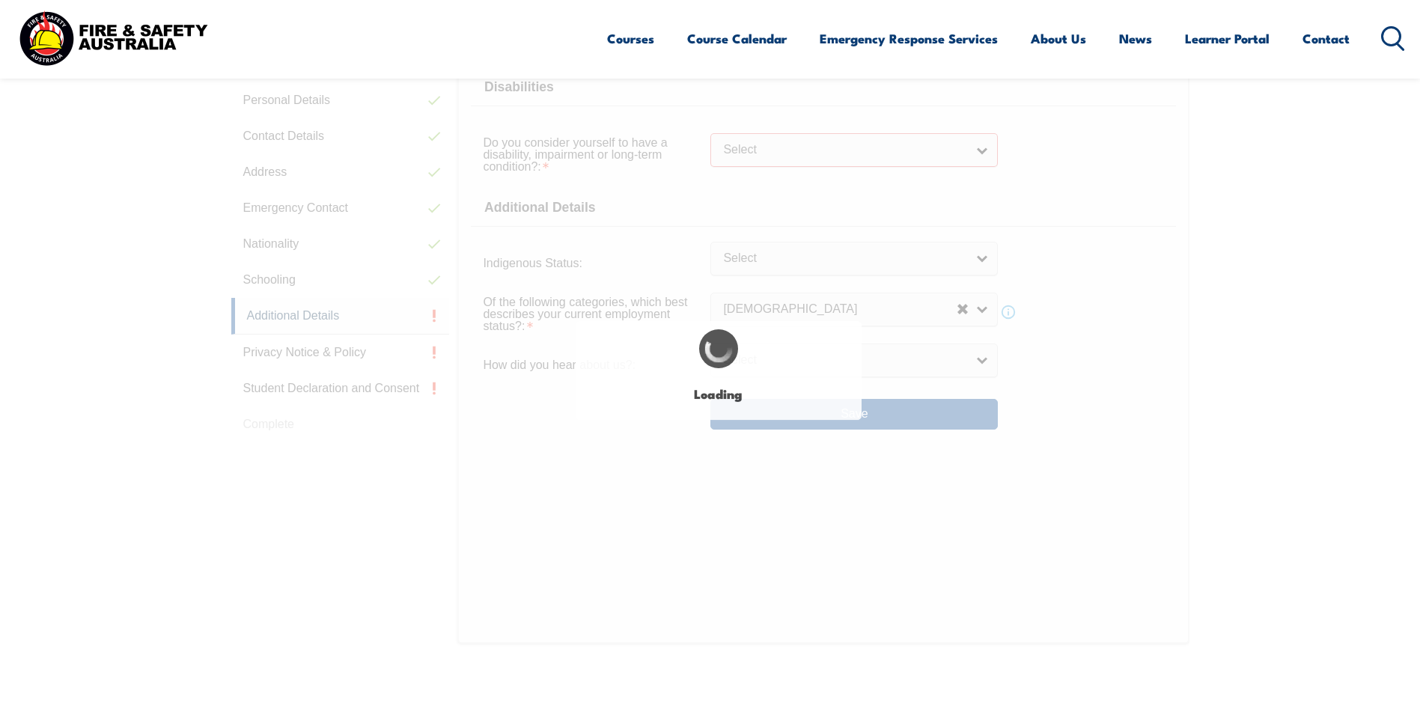
select select
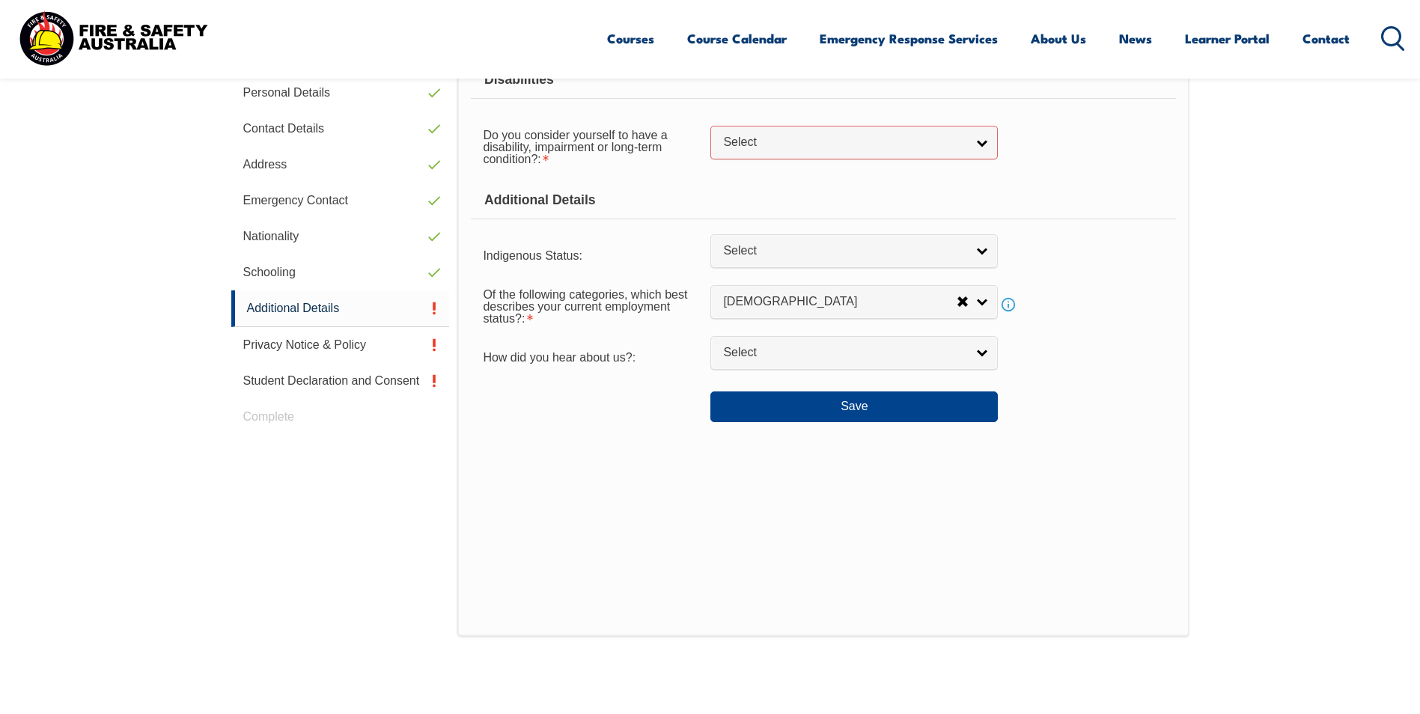
scroll to position [541, 0]
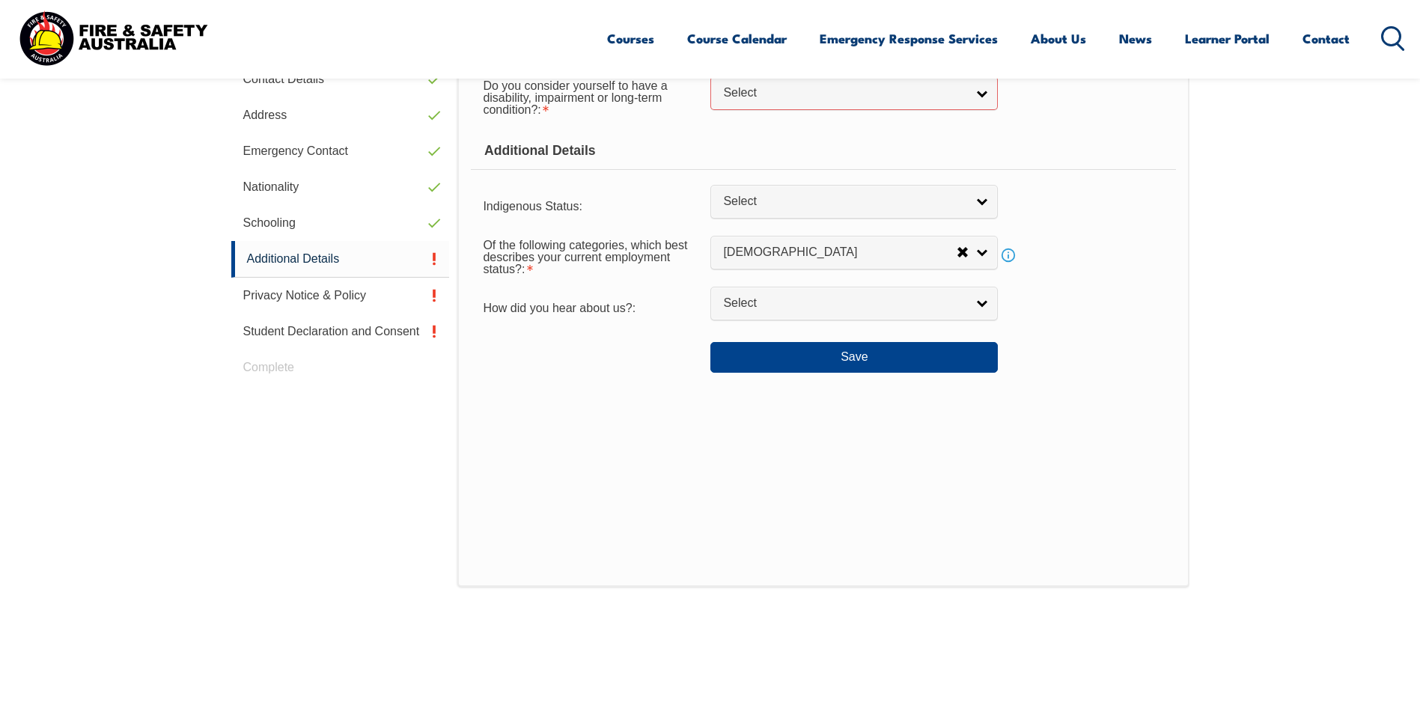
click at [977, 91] on link "Select" at bounding box center [853, 93] width 287 height 34
click at [924, 139] on li "Yes" at bounding box center [854, 137] width 280 height 19
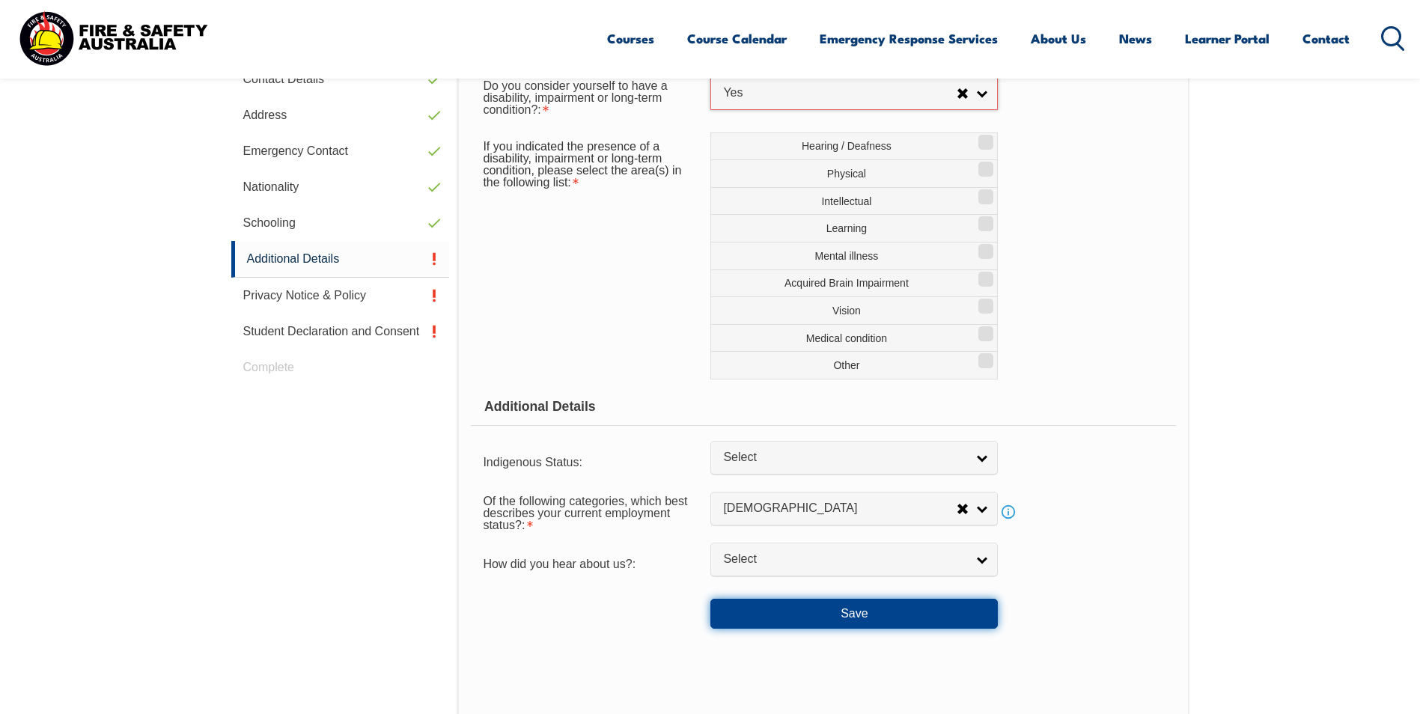
click at [878, 601] on button "Save" at bounding box center [853, 614] width 287 height 30
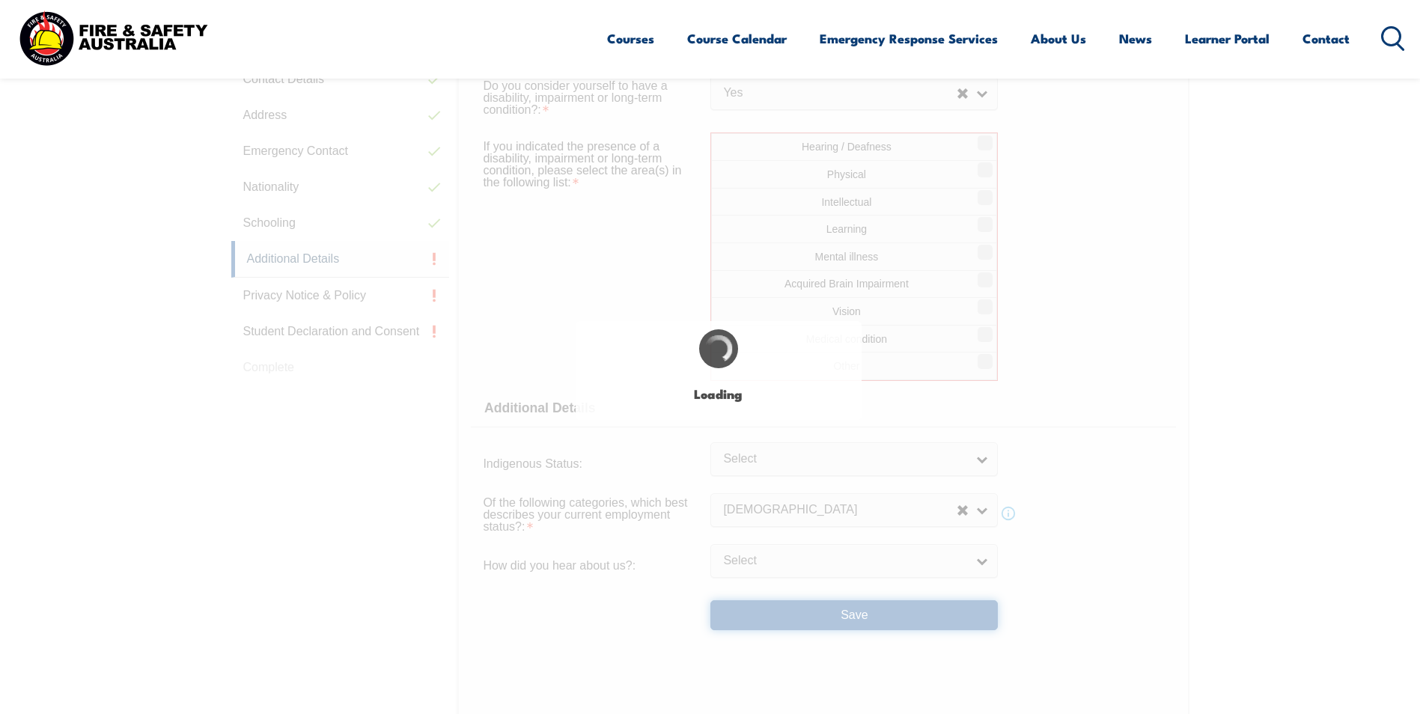
select select "true"
select select
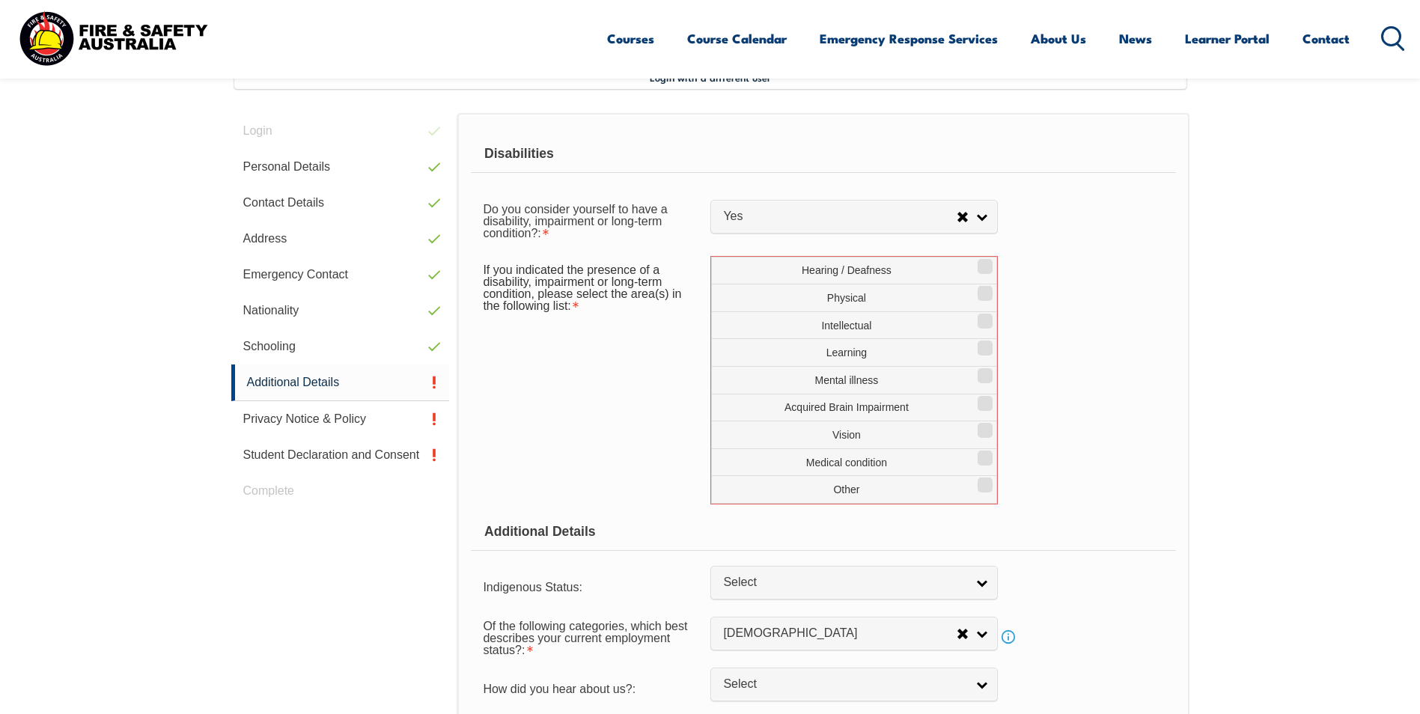
scroll to position [416, 0]
click at [989, 210] on link "Yes" at bounding box center [853, 218] width 287 height 34
click at [936, 242] on li "No" at bounding box center [854, 243] width 280 height 19
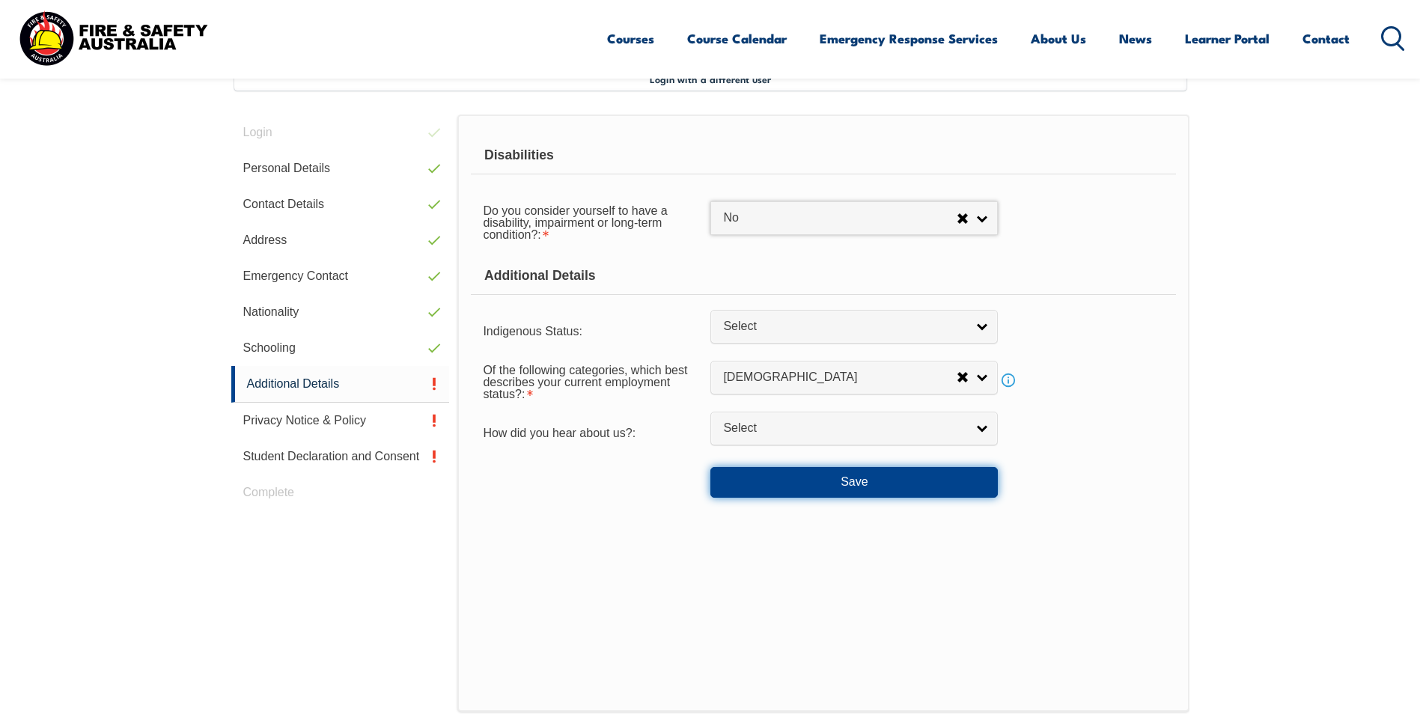
click at [909, 487] on button "Save" at bounding box center [853, 482] width 287 height 30
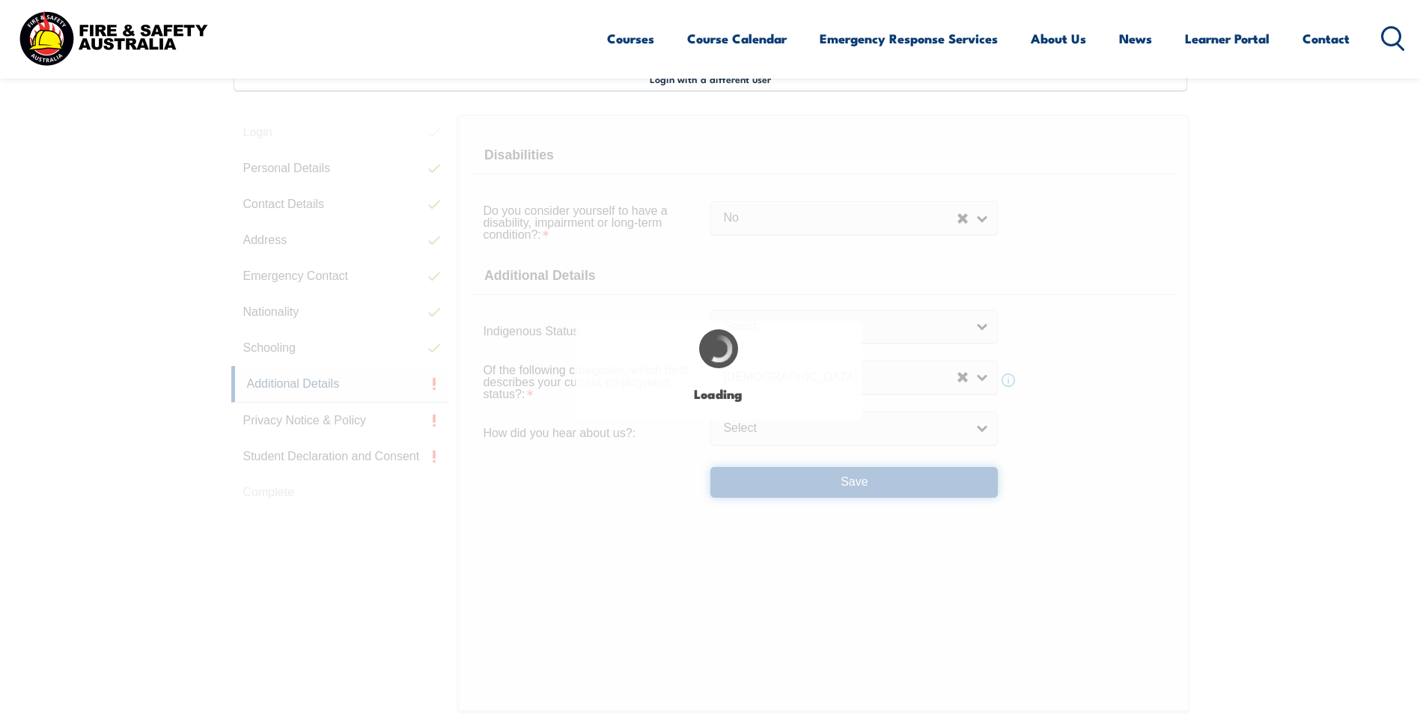
select select "false"
select select
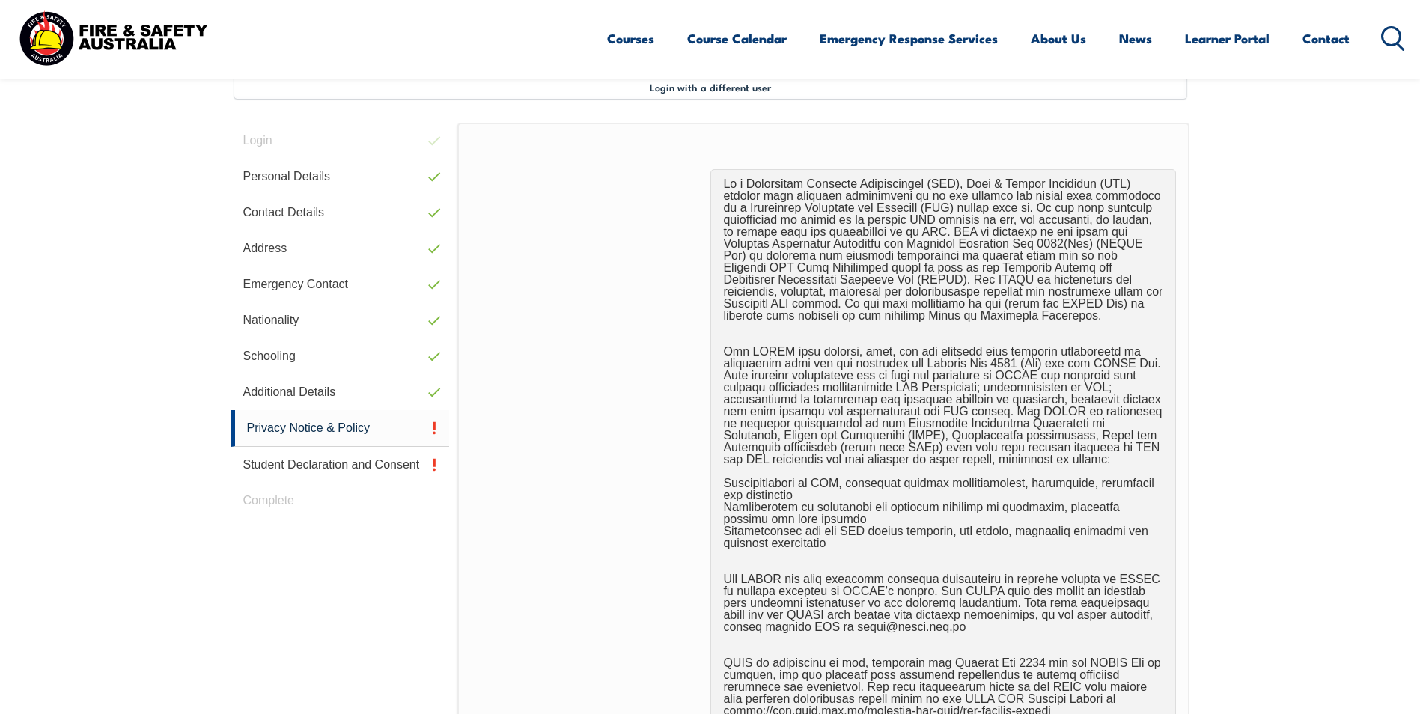
scroll to position [599, 0]
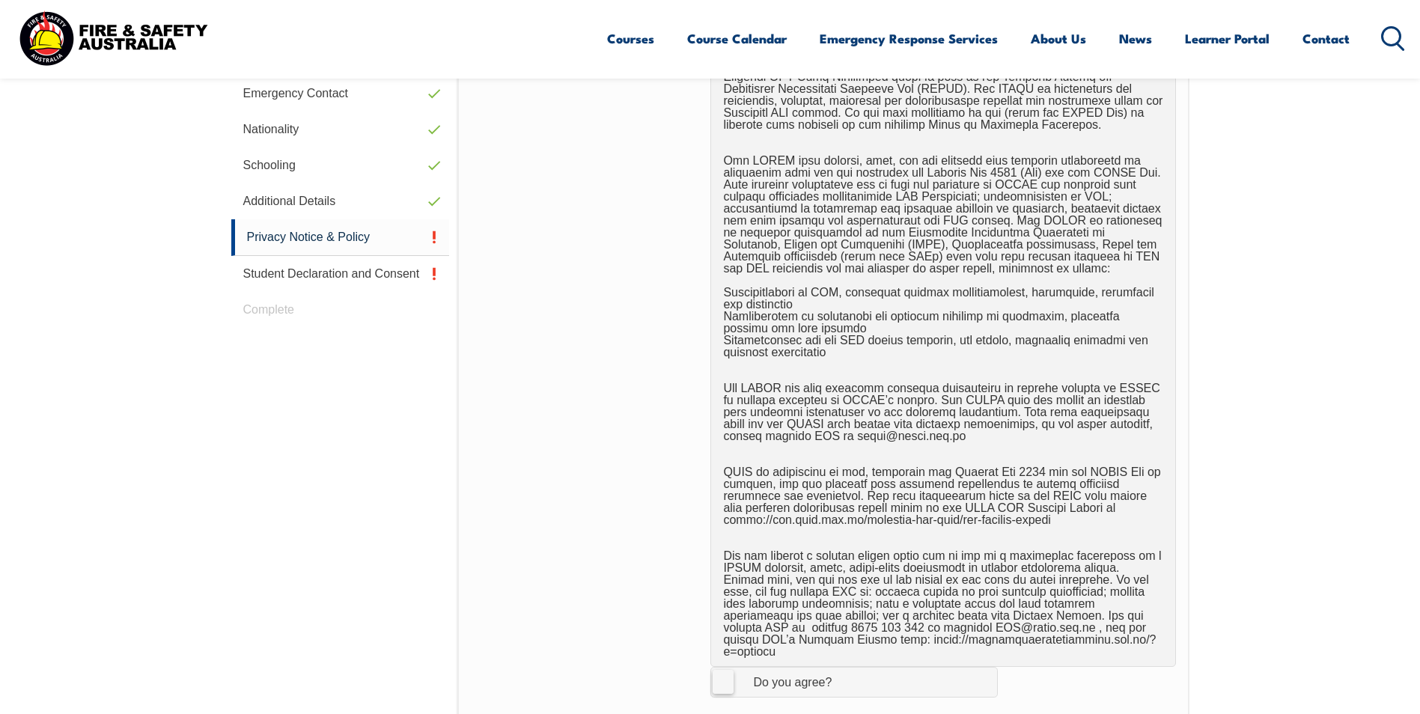
click at [725, 675] on label "I Agree Do you agree?" at bounding box center [853, 682] width 287 height 30
click at [844, 675] on input "I Agree Do you agree?" at bounding box center [856, 682] width 25 height 28
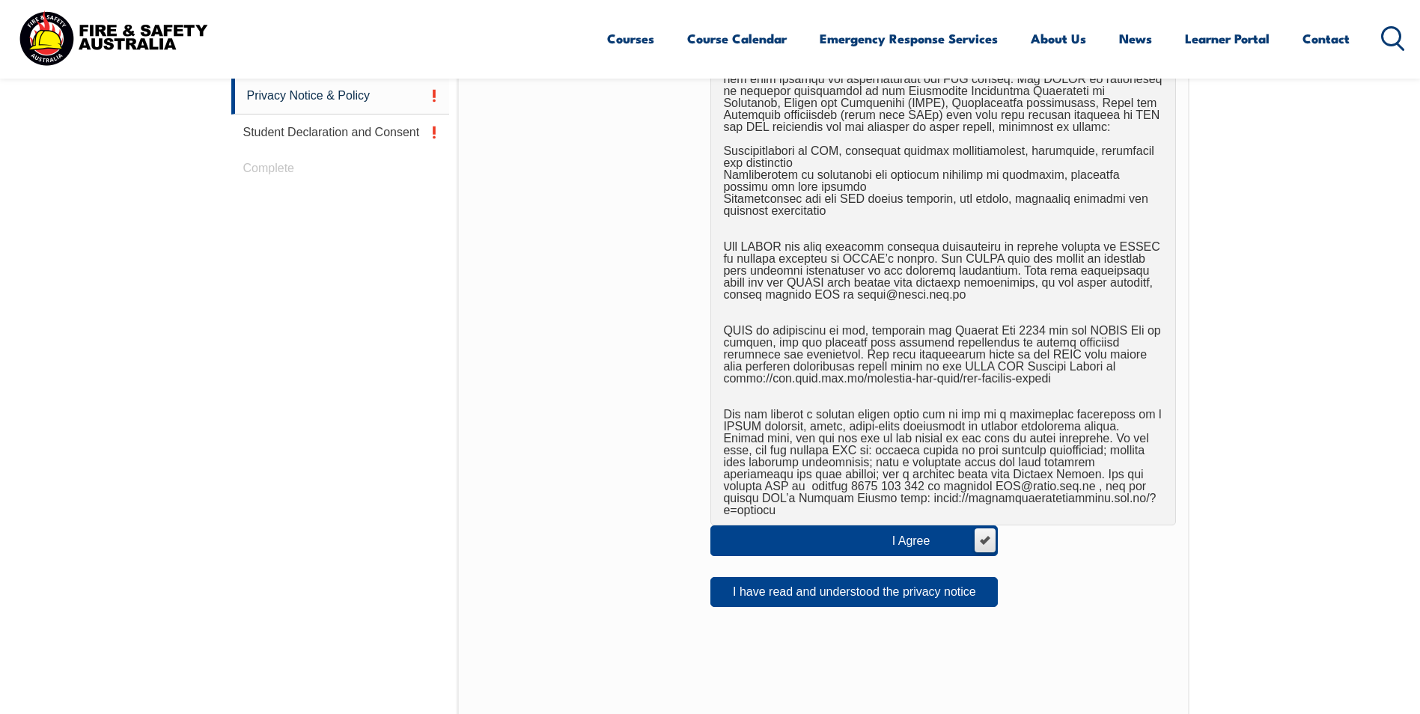
scroll to position [746, 0]
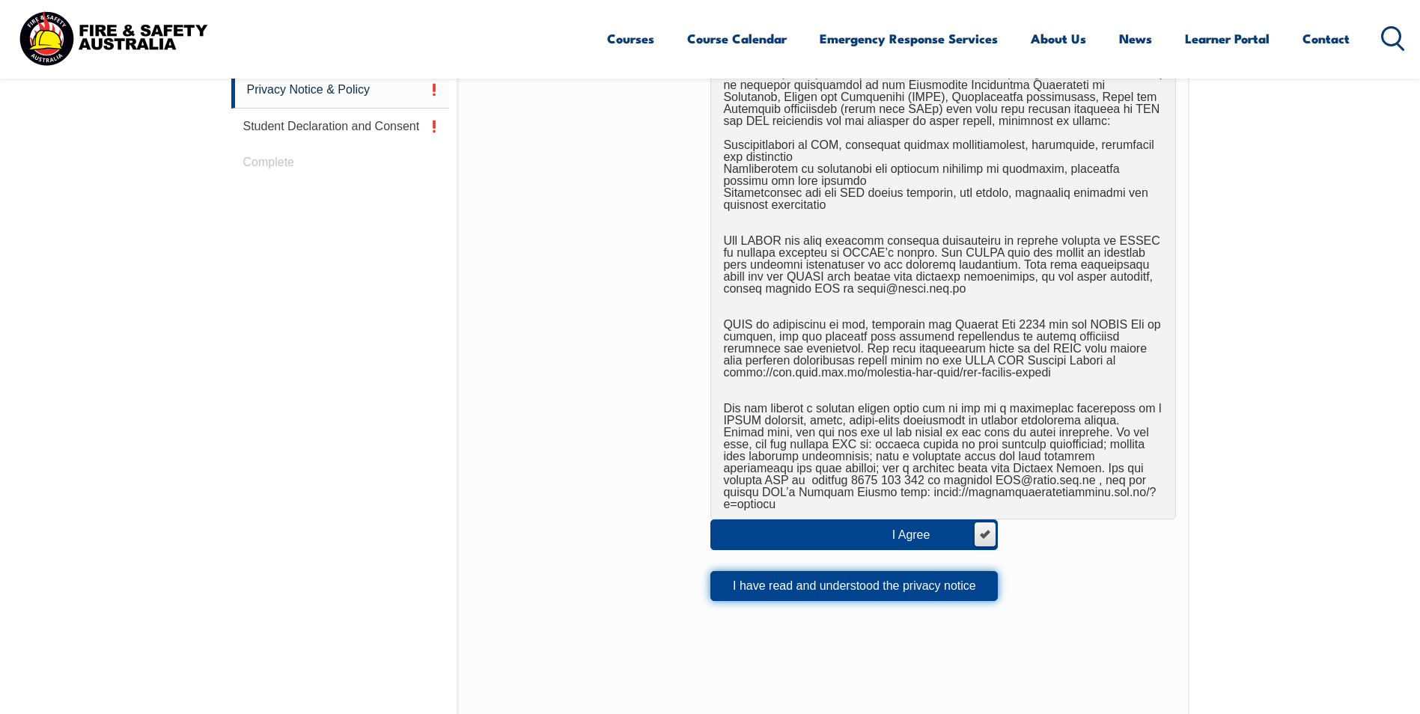
click at [771, 571] on button "I have read and understood the privacy notice" at bounding box center [853, 586] width 287 height 30
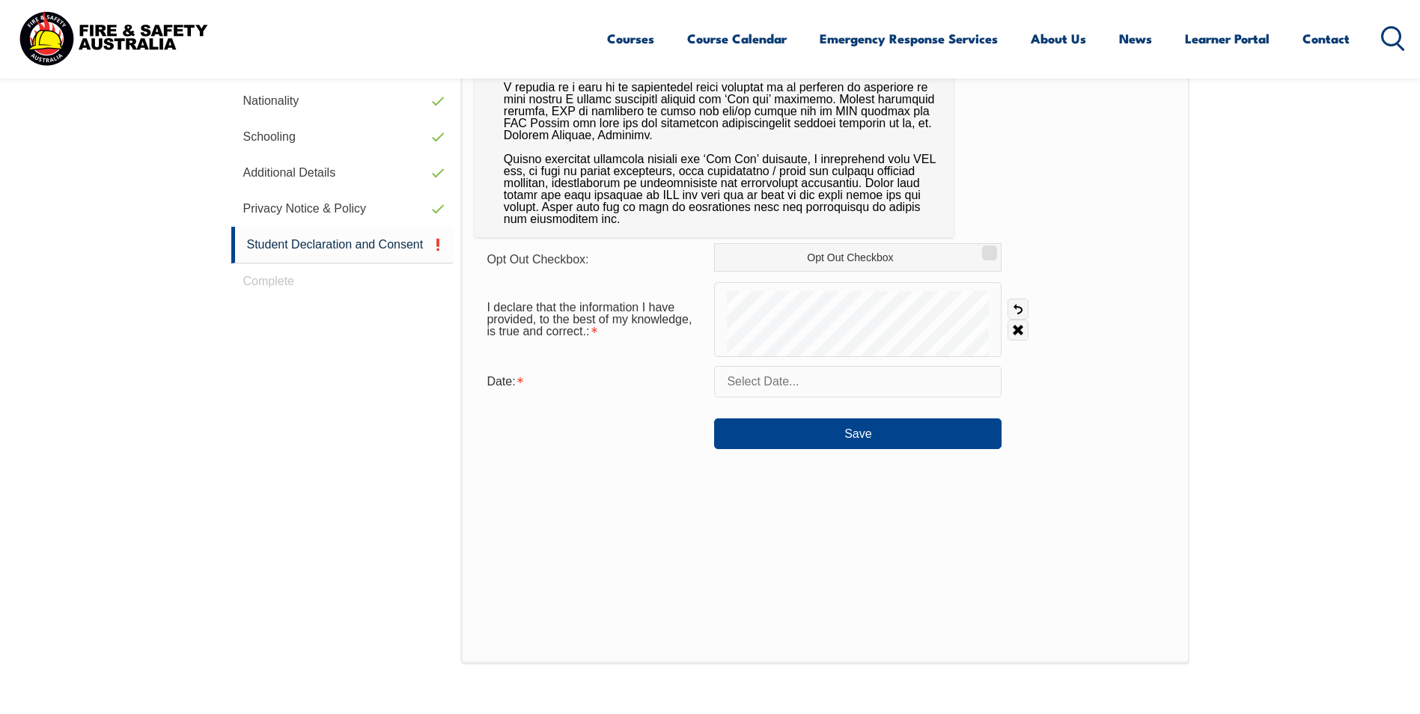
scroll to position [624, 0]
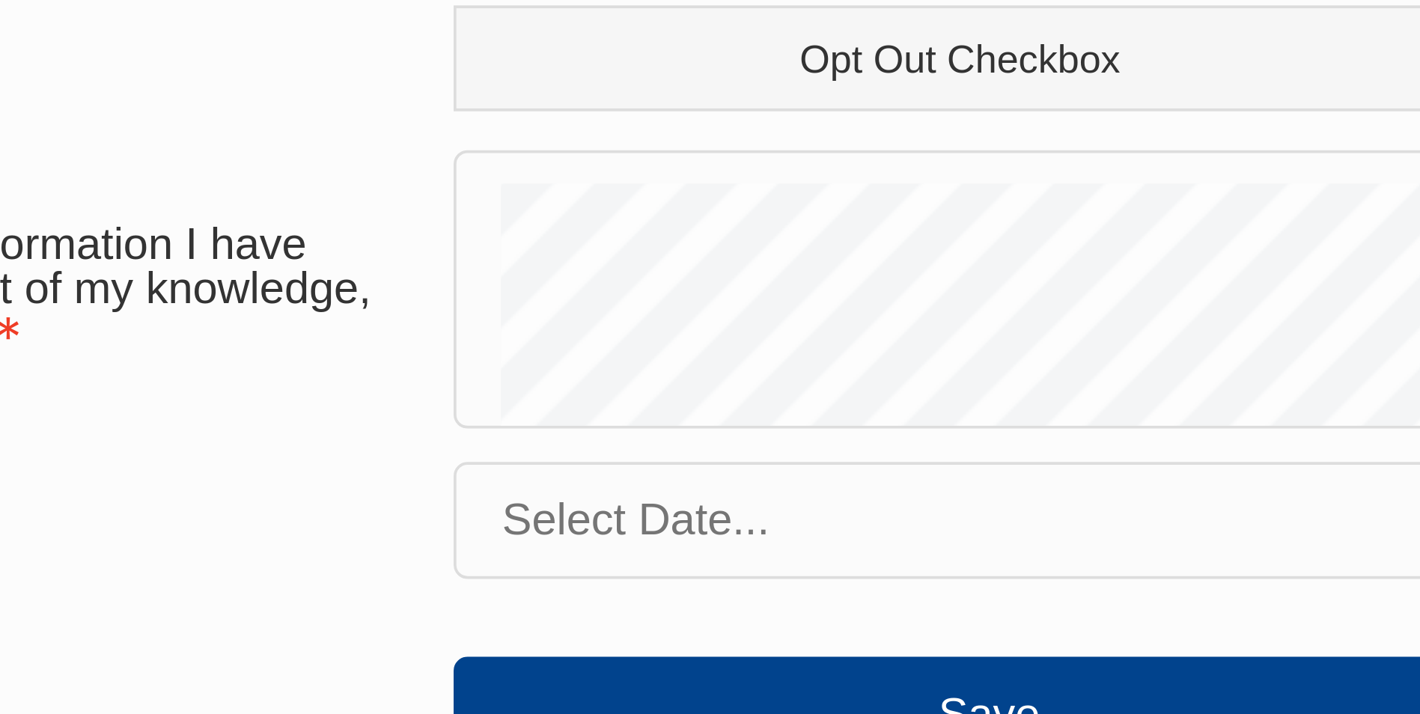
click at [811, 380] on input "text" at bounding box center [857, 384] width 287 height 31
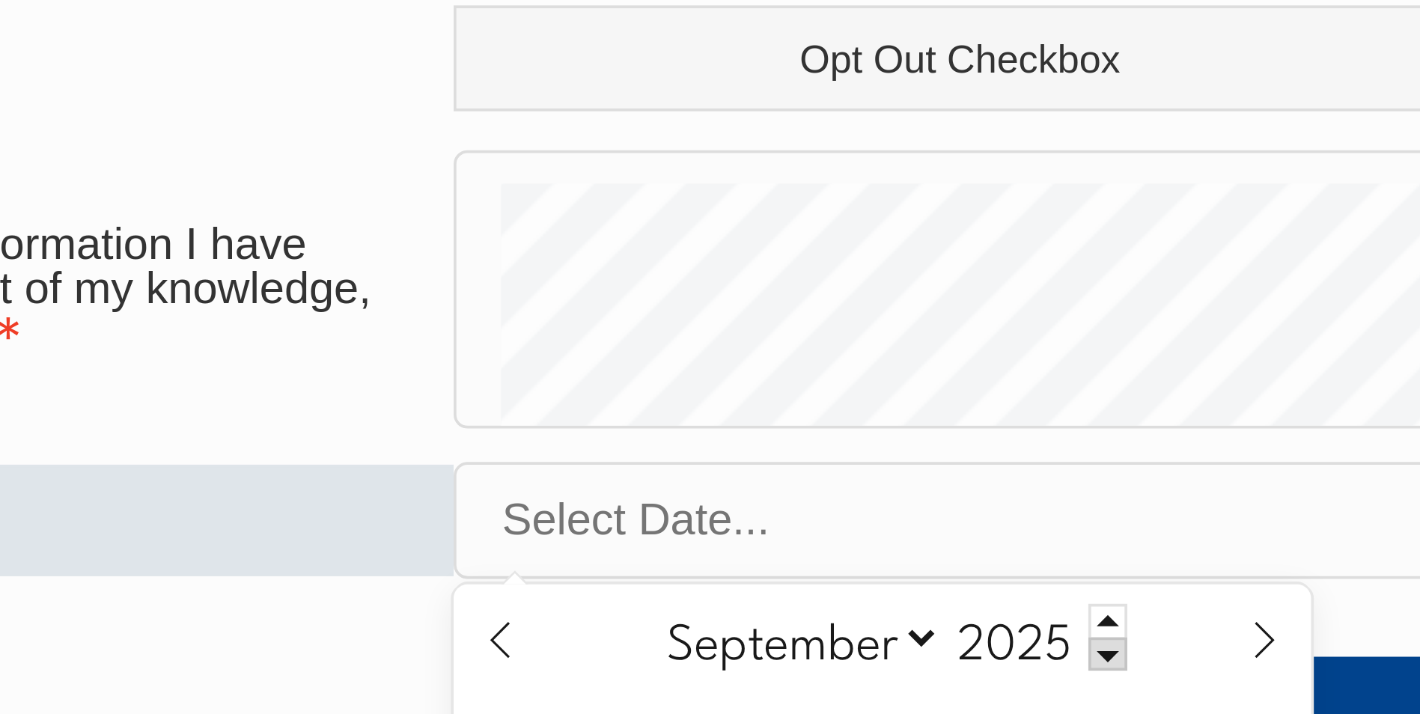
click at [841, 417] on select "January February March April May June July August September October November De…" at bounding box center [805, 415] width 82 height 19
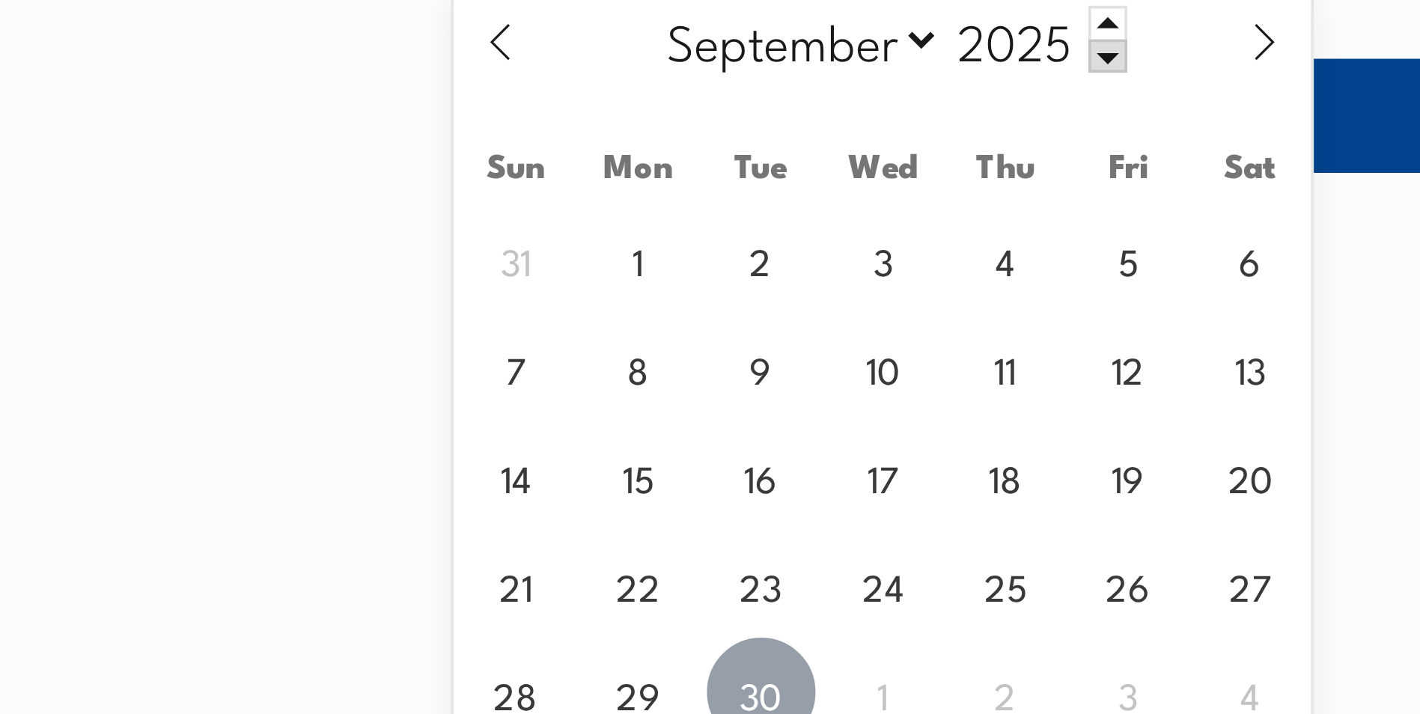
click at [798, 586] on span "30" at bounding box center [796, 591] width 29 height 29
type input "September 30, 2025"
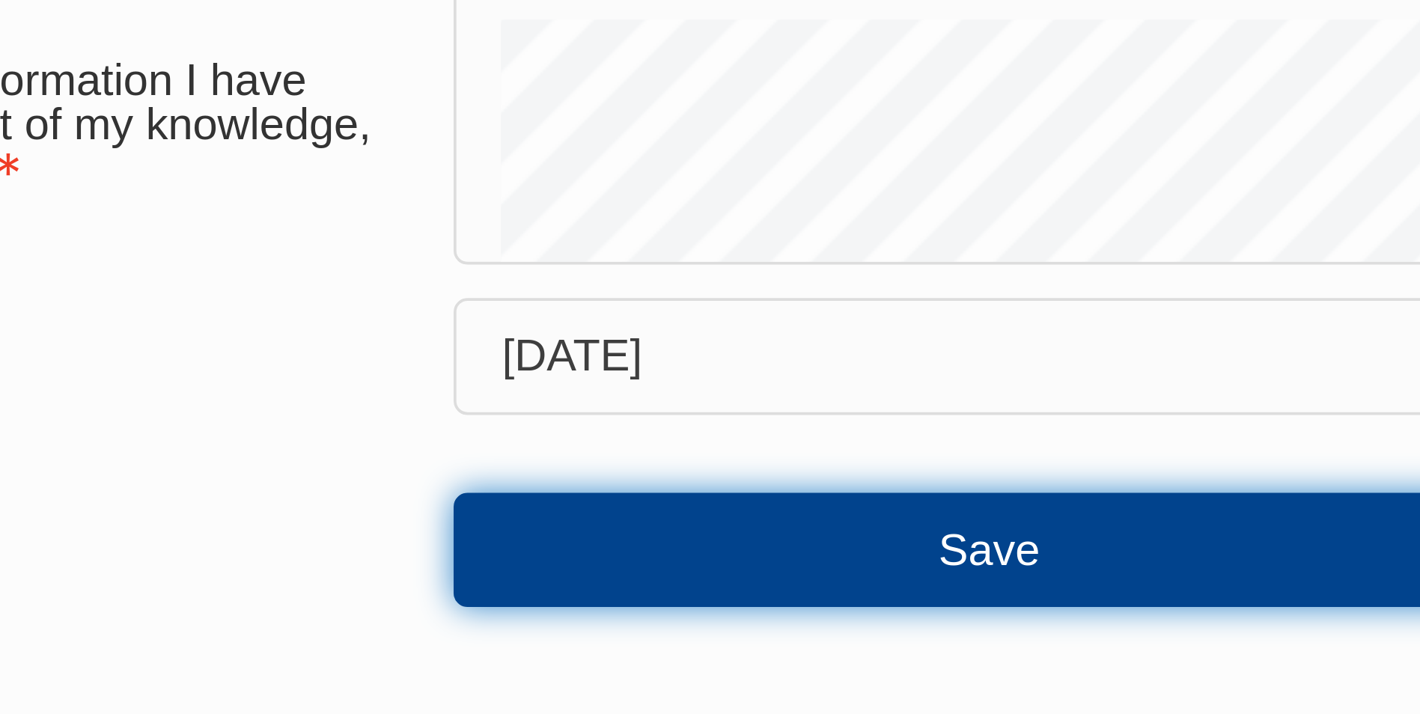
click at [811, 442] on button "Save" at bounding box center [857, 436] width 287 height 30
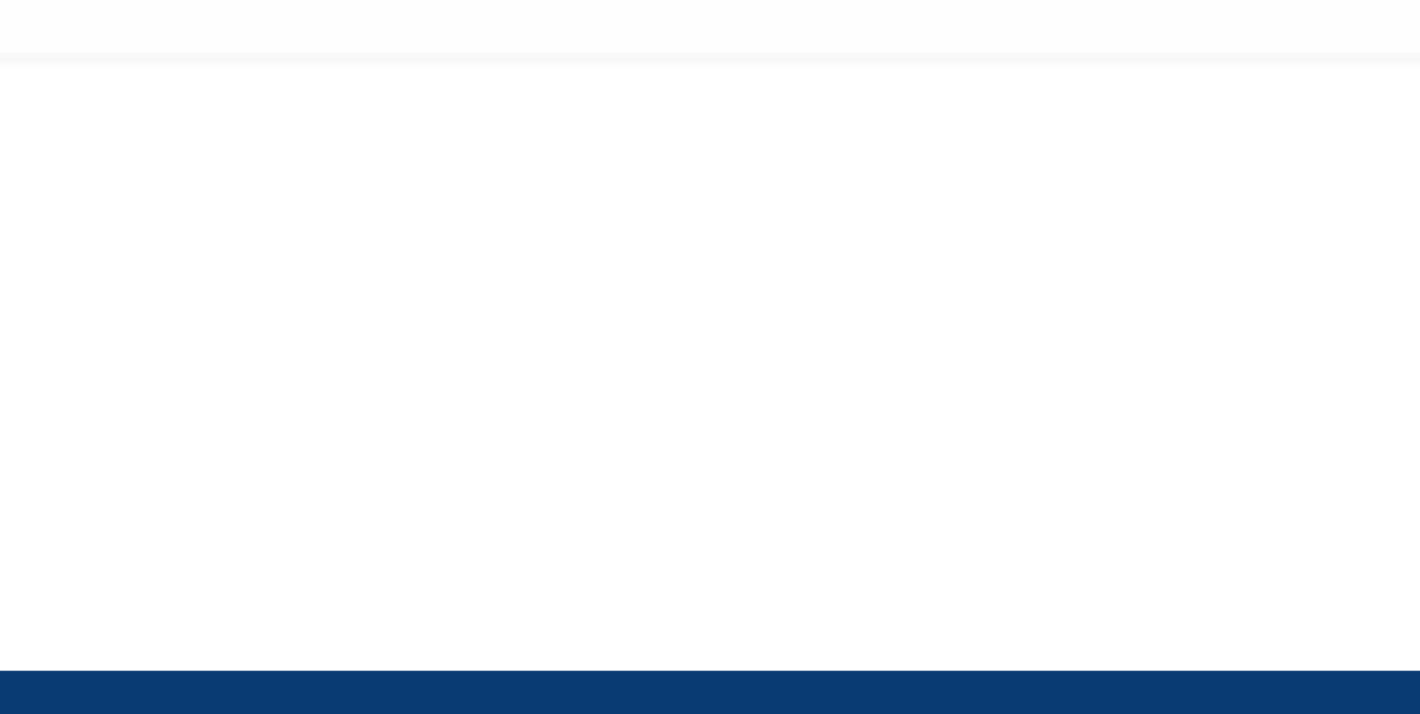
scroll to position [421, 0]
